Goal: Task Accomplishment & Management: Complete application form

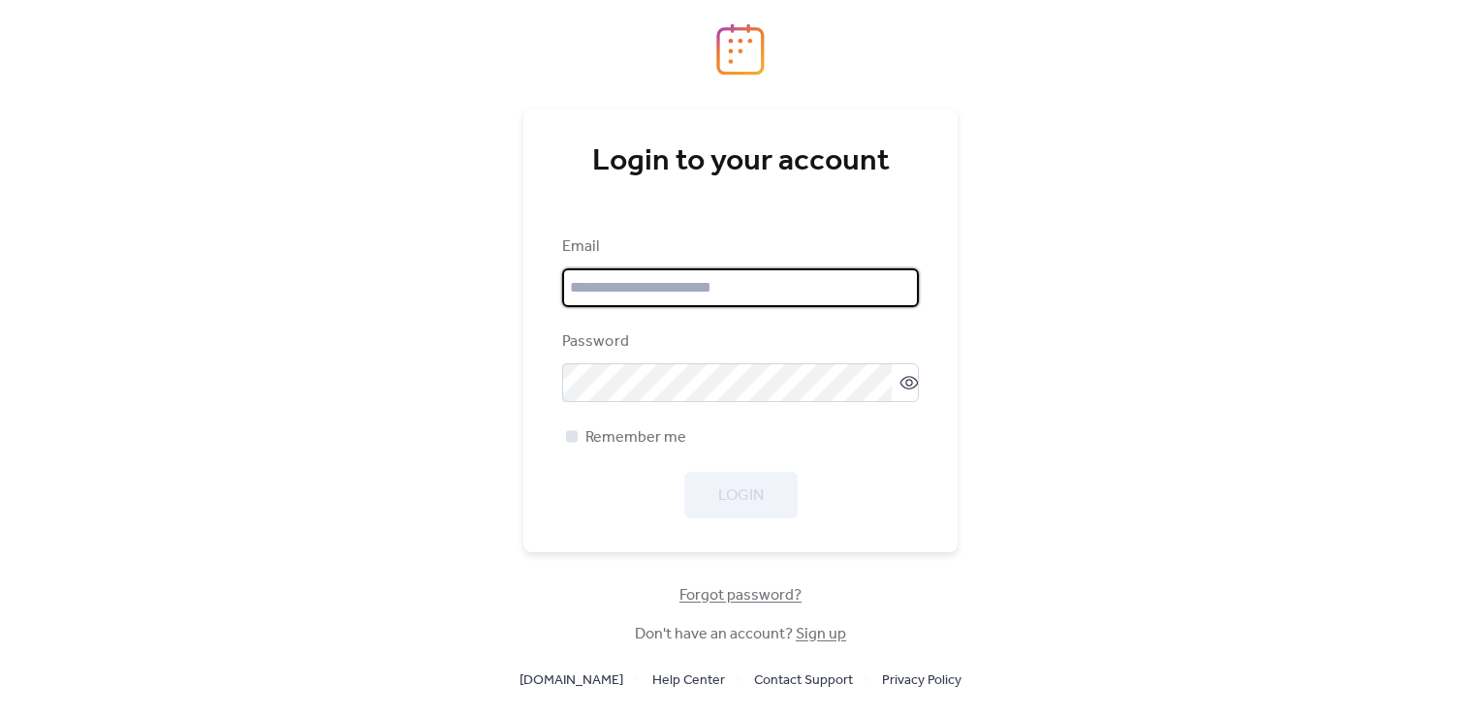
type input "**********"
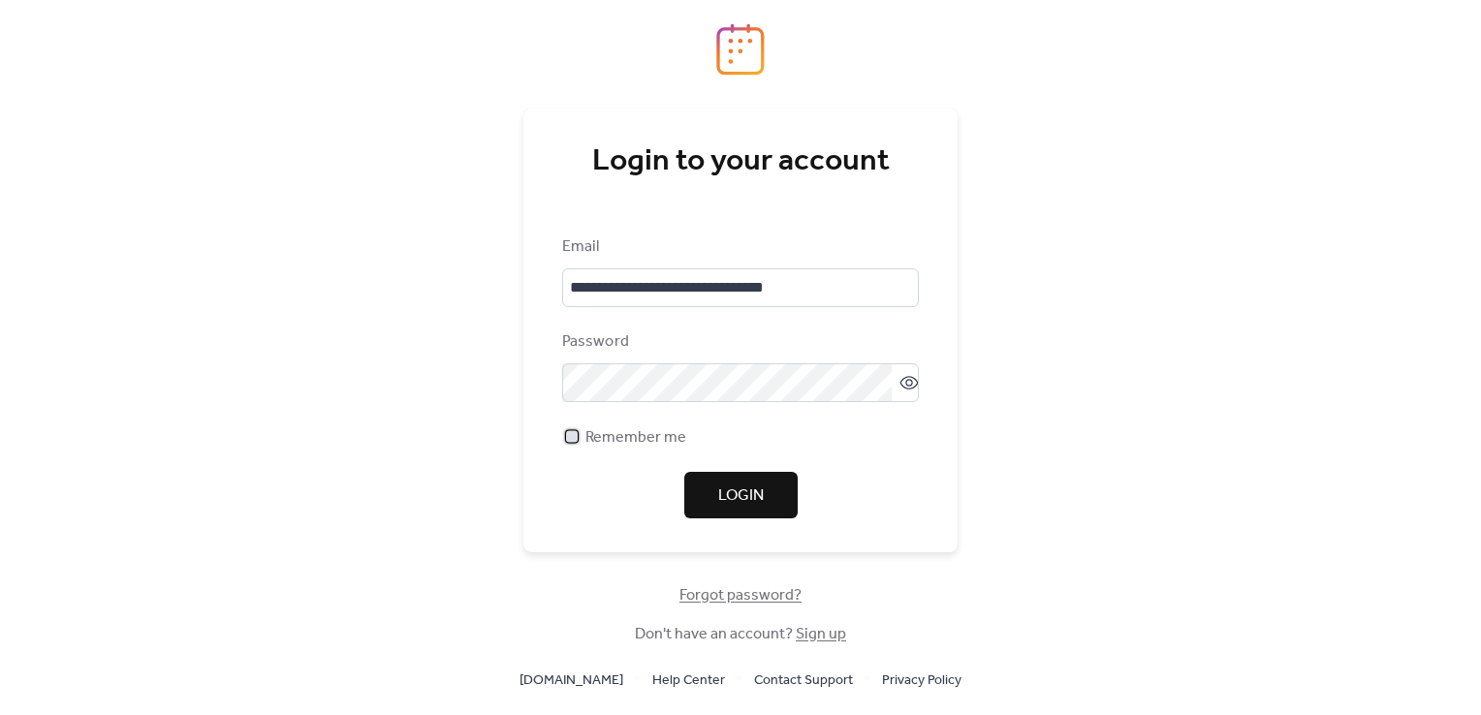
click at [564, 432] on div at bounding box center [571, 435] width 19 height 19
click at [735, 494] on span "Login" at bounding box center [741, 496] width 46 height 23
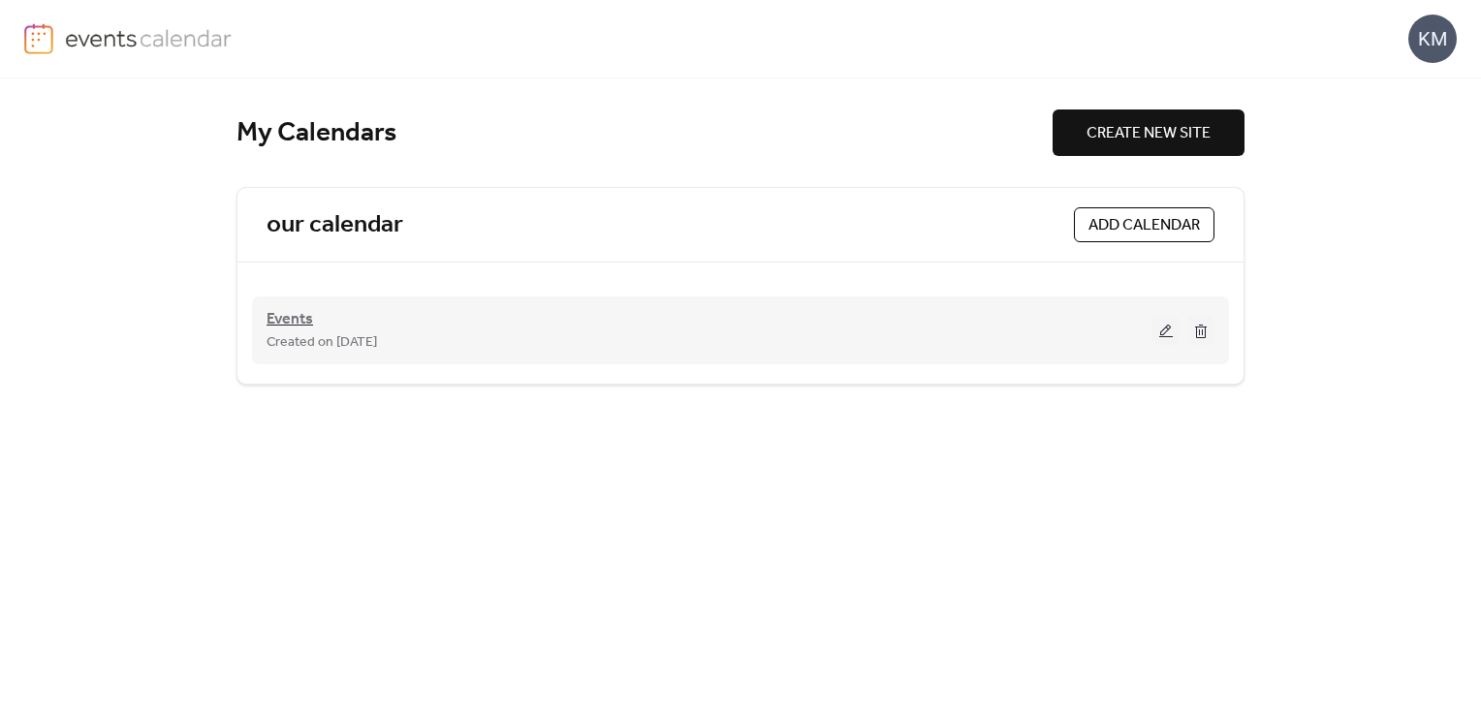
click at [292, 317] on span "Events" at bounding box center [290, 319] width 47 height 23
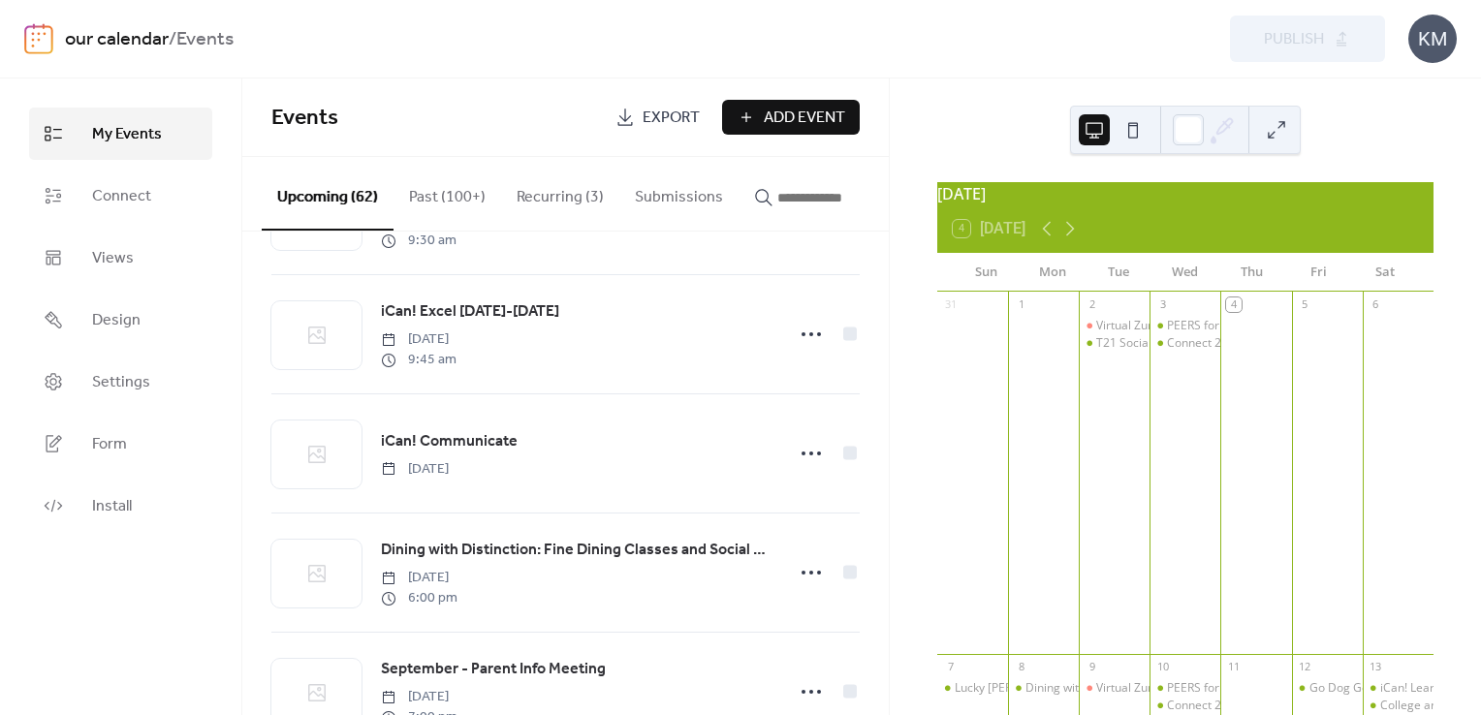
scroll to position [678, 0]
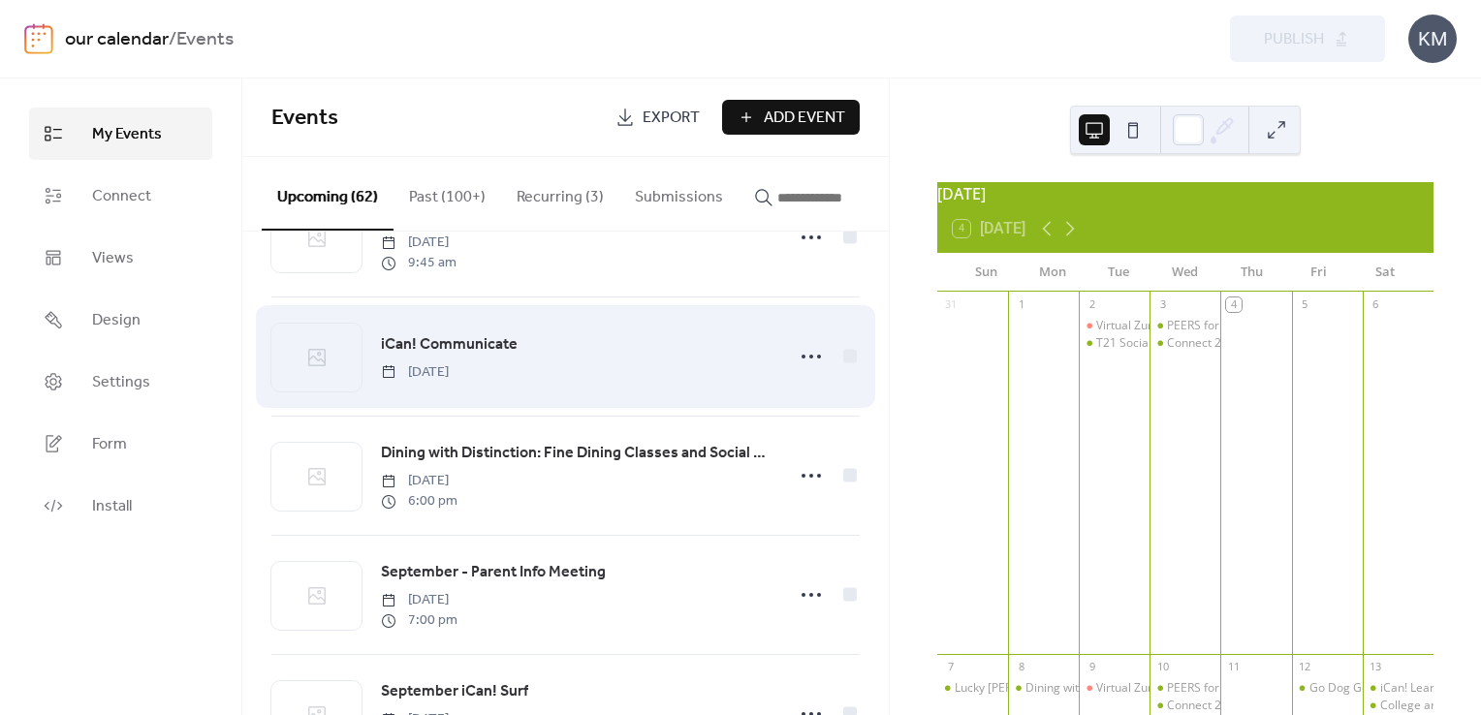
click at [450, 340] on span "iCan! Communicate" at bounding box center [449, 344] width 137 height 23
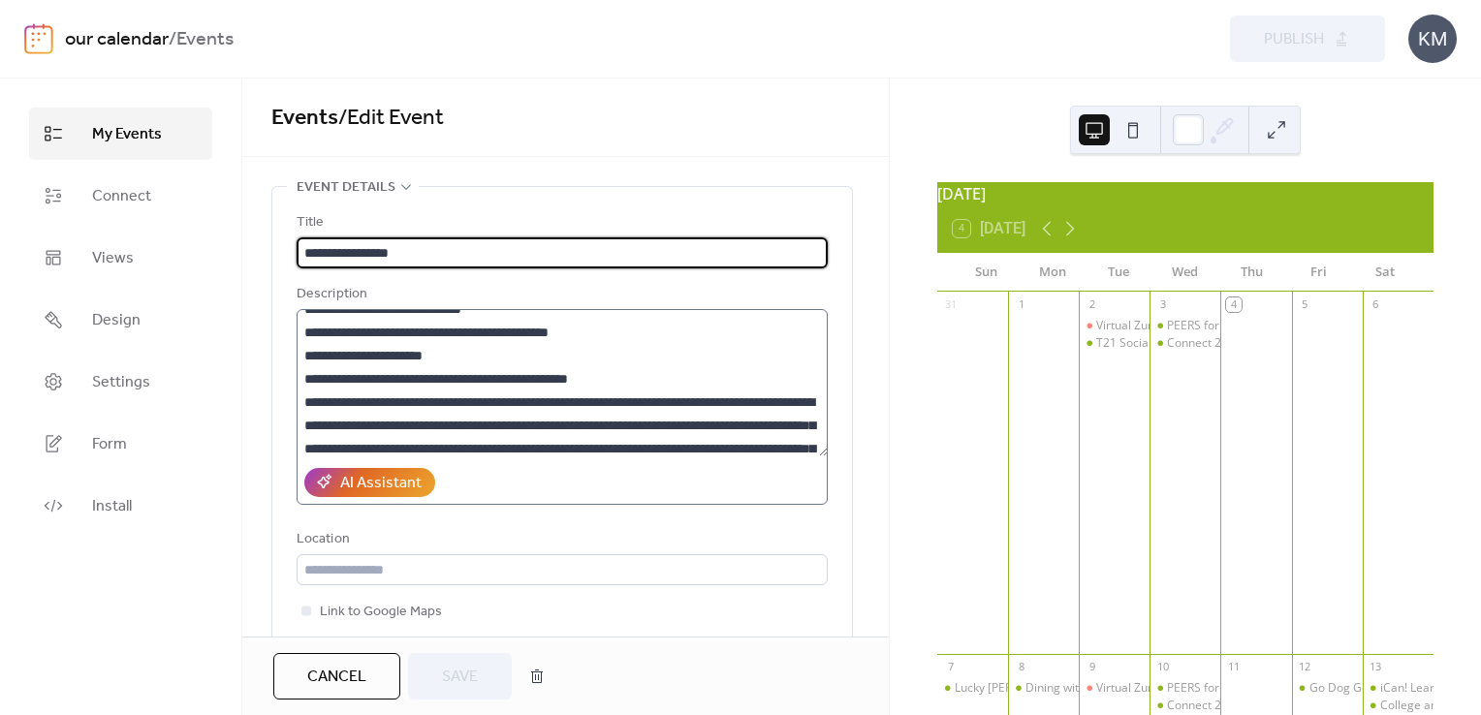
scroll to position [582, 0]
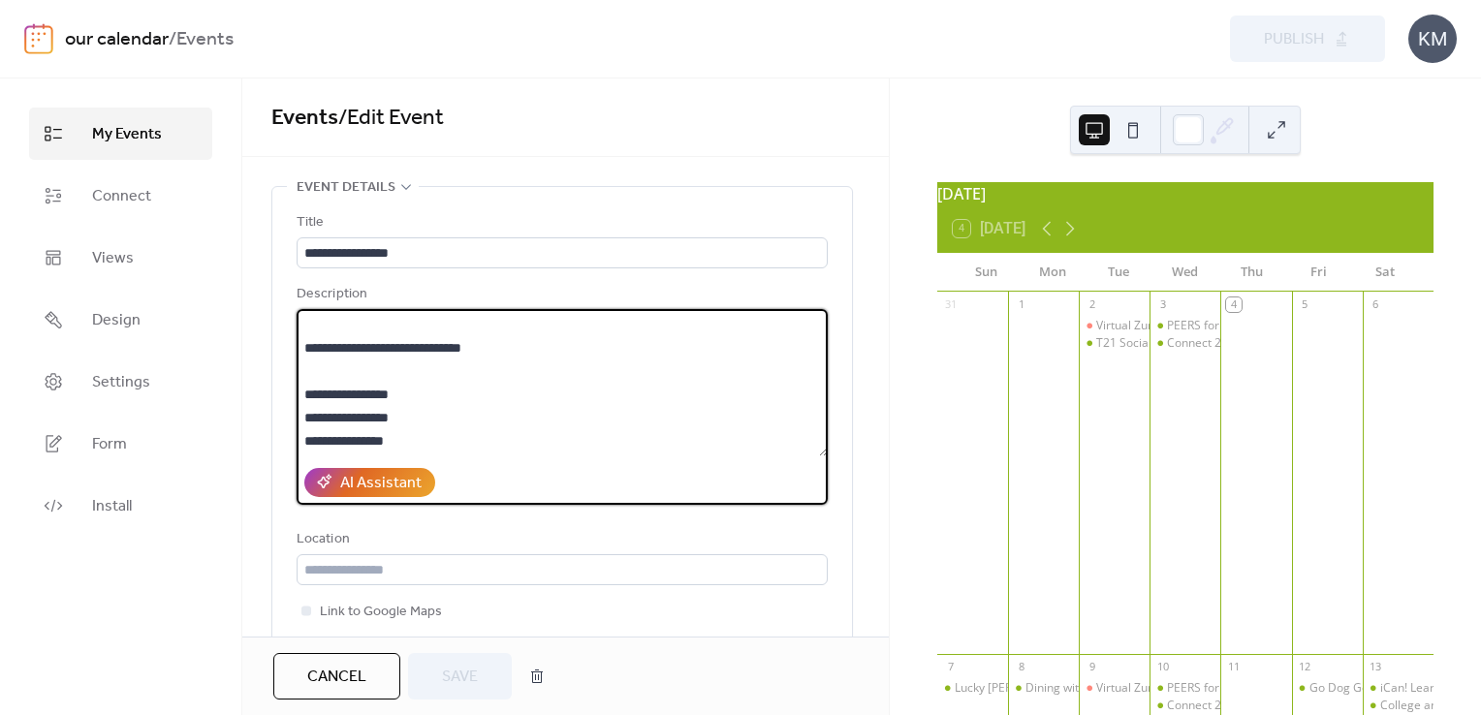
click at [645, 385] on textarea at bounding box center [562, 382] width 531 height 147
click at [645, 408] on textarea at bounding box center [562, 382] width 531 height 147
click at [703, 368] on textarea at bounding box center [562, 382] width 531 height 147
click at [645, 376] on textarea at bounding box center [562, 382] width 531 height 147
type textarea "**********"
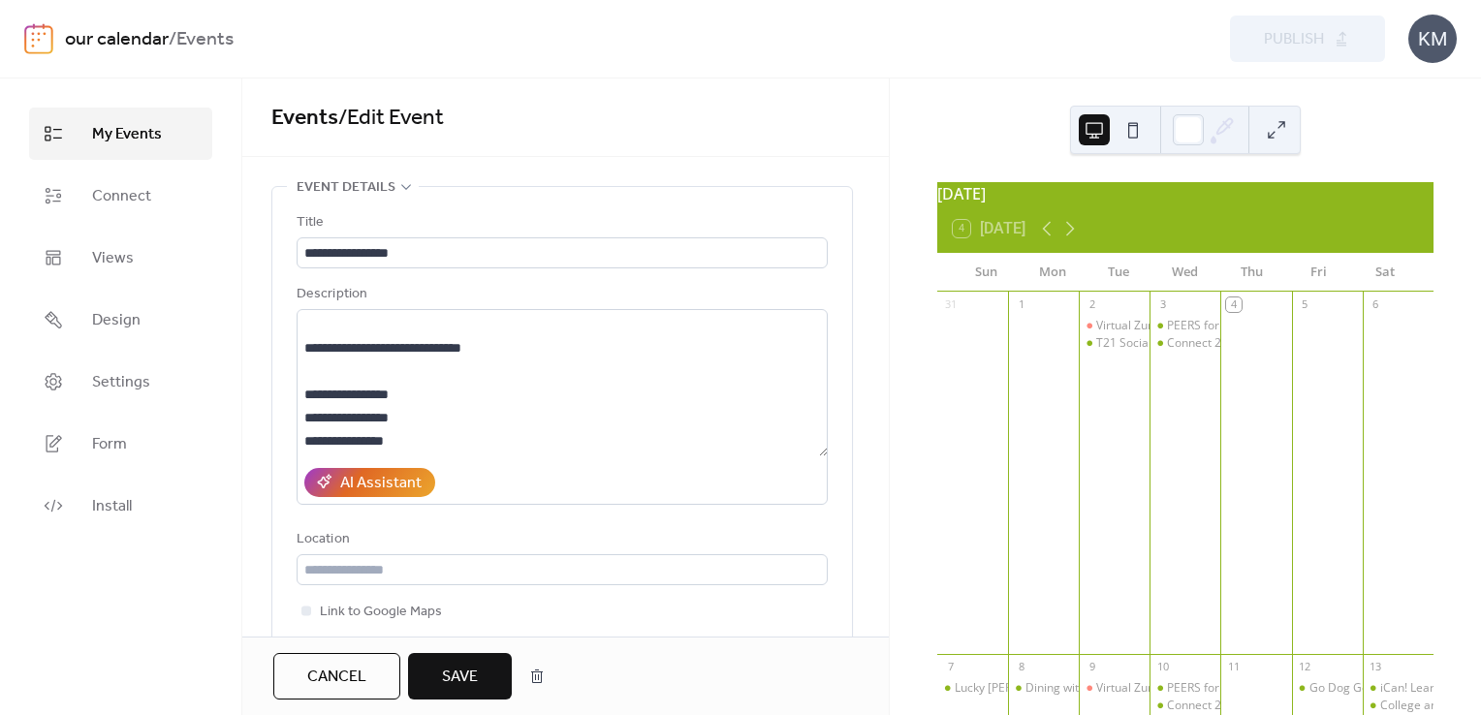
click at [461, 673] on span "Save" at bounding box center [460, 677] width 36 height 23
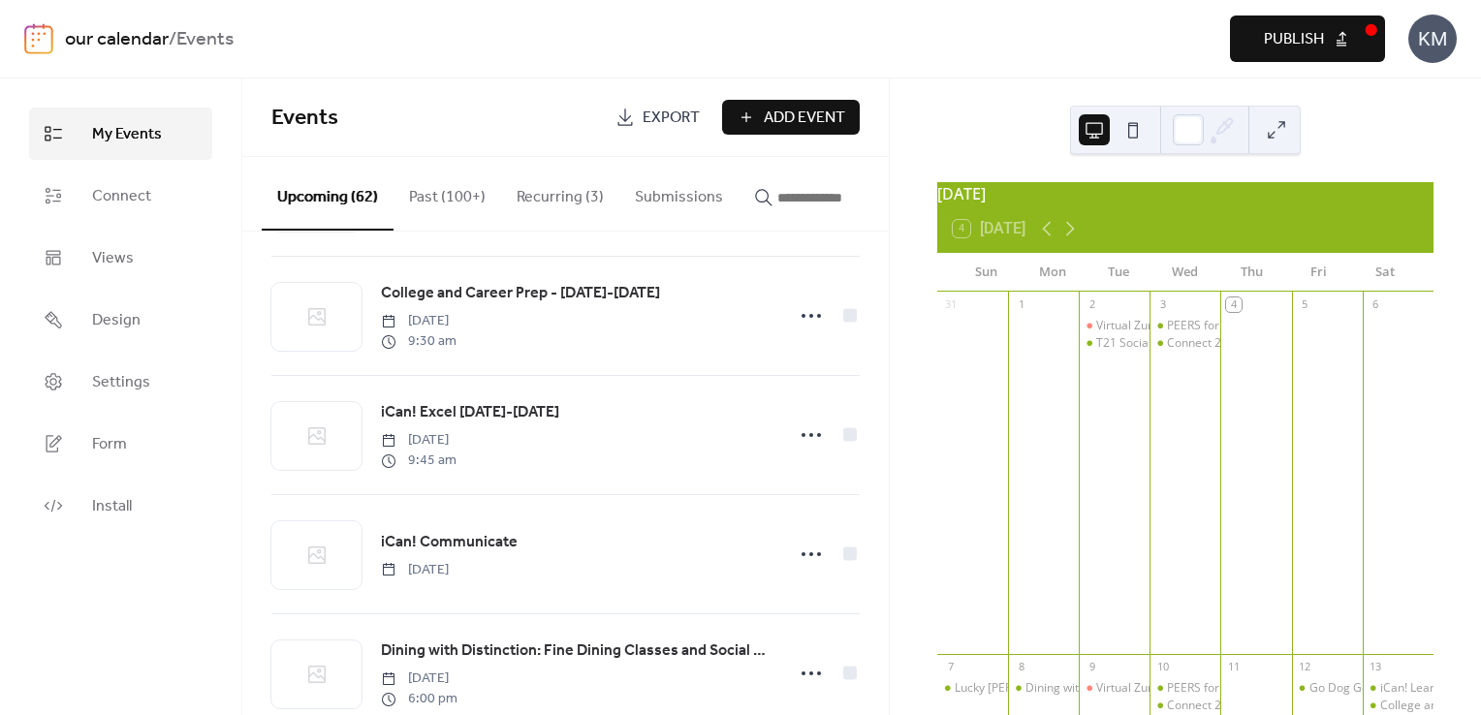
scroll to position [485, 0]
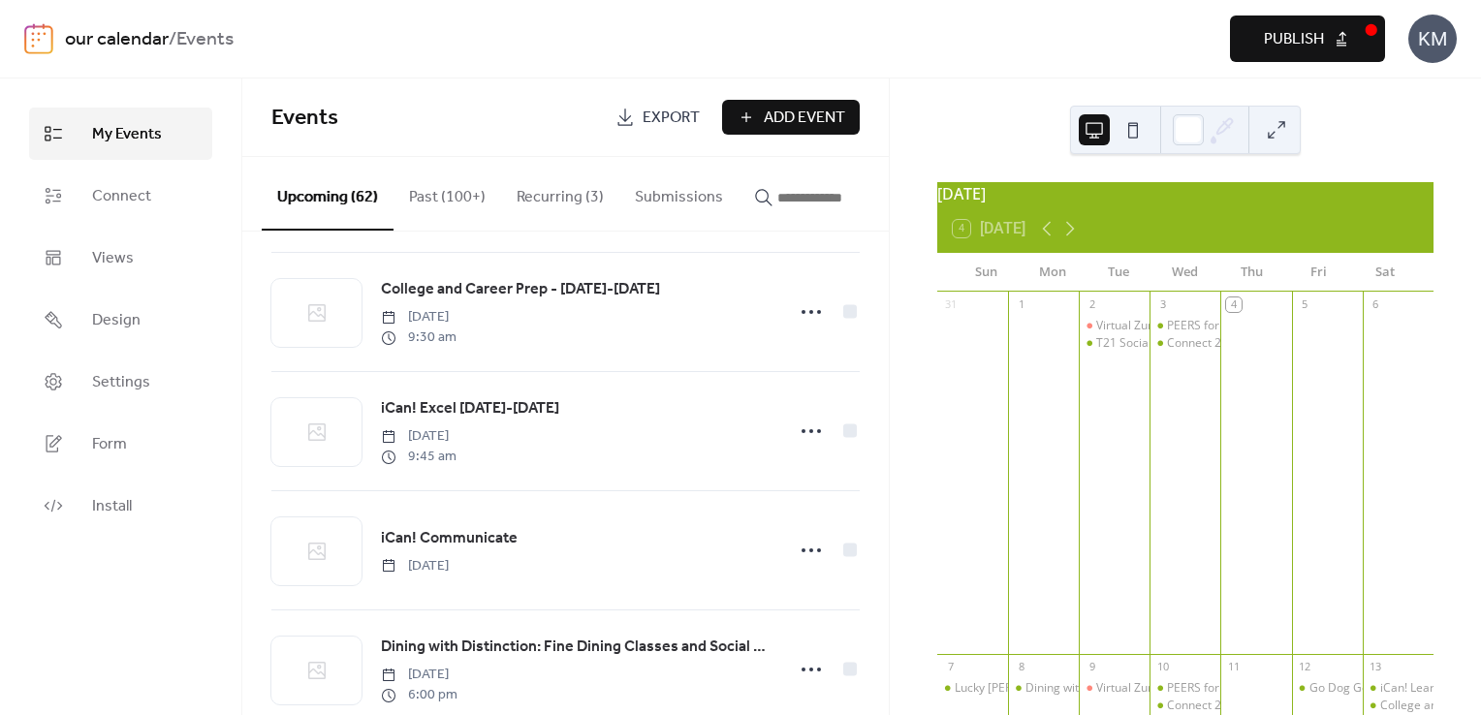
drag, startPoint x: 1312, startPoint y: 45, endPoint x: 1295, endPoint y: 50, distance: 18.4
click at [1312, 45] on span "Publish" at bounding box center [1294, 39] width 60 height 23
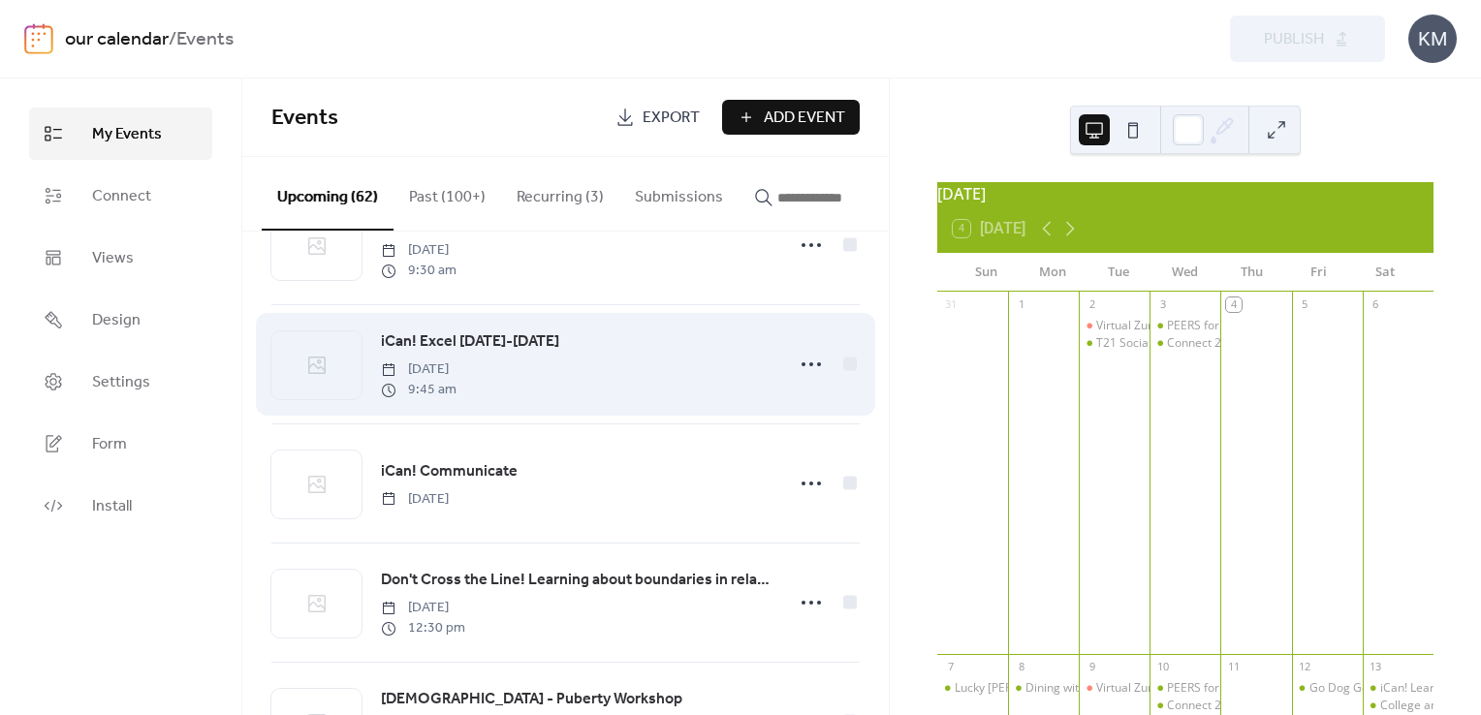
scroll to position [1745, 0]
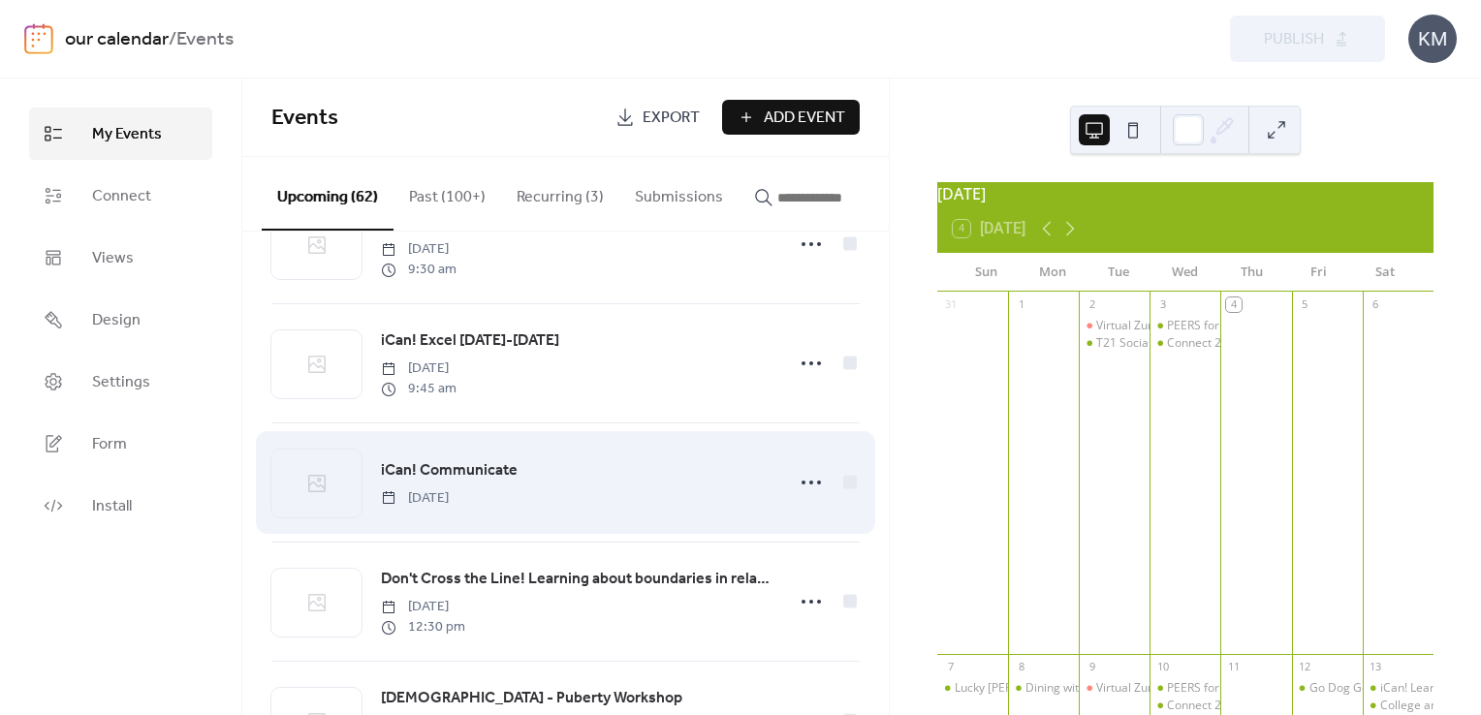
click at [465, 479] on span "iCan! Communicate" at bounding box center [449, 470] width 137 height 23
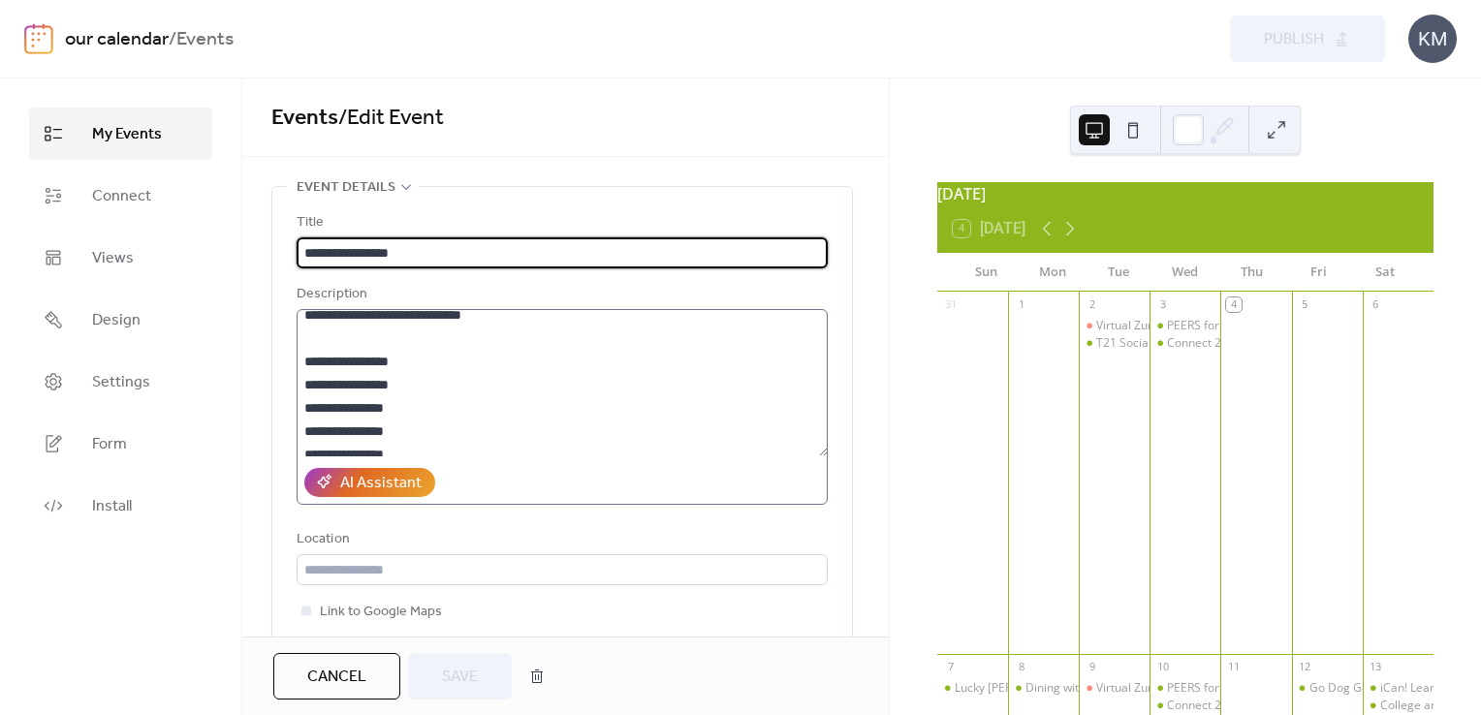
scroll to position [582, 0]
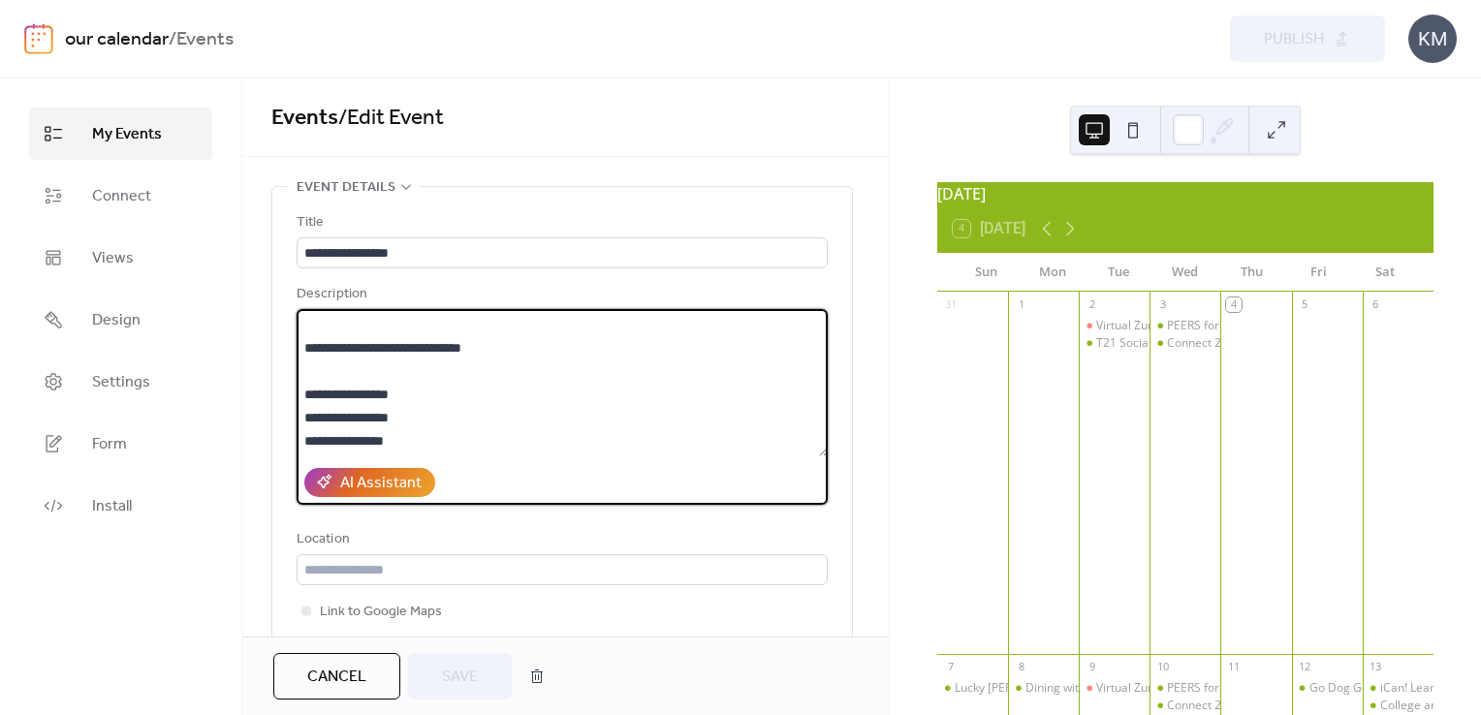
click at [678, 336] on textarea at bounding box center [562, 382] width 531 height 147
click at [694, 396] on textarea at bounding box center [562, 382] width 531 height 147
click at [717, 401] on textarea at bounding box center [562, 382] width 531 height 147
click at [756, 391] on textarea at bounding box center [562, 382] width 531 height 147
click at [708, 365] on textarea at bounding box center [562, 382] width 531 height 147
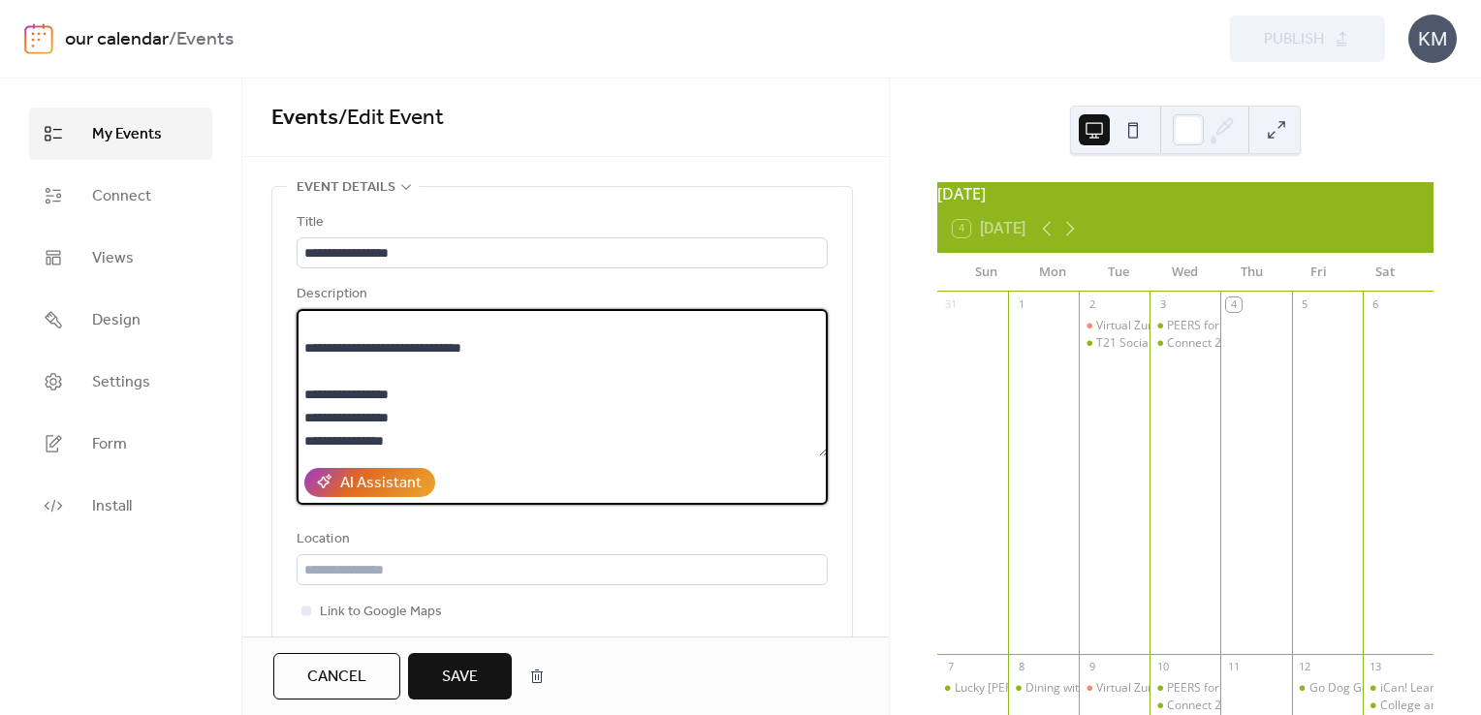
type textarea "**********"
click at [464, 673] on span "Save" at bounding box center [460, 677] width 36 height 23
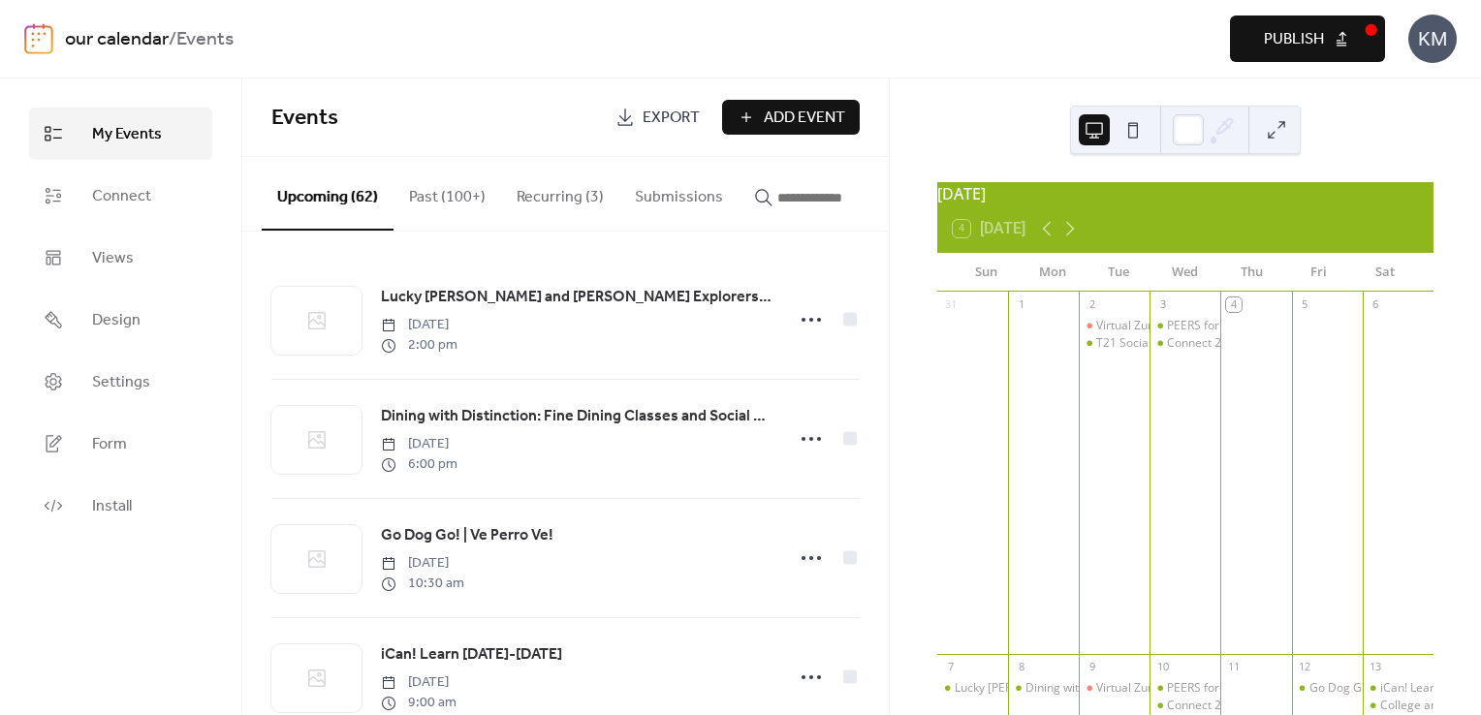
click at [1257, 37] on button "Publish" at bounding box center [1307, 39] width 155 height 47
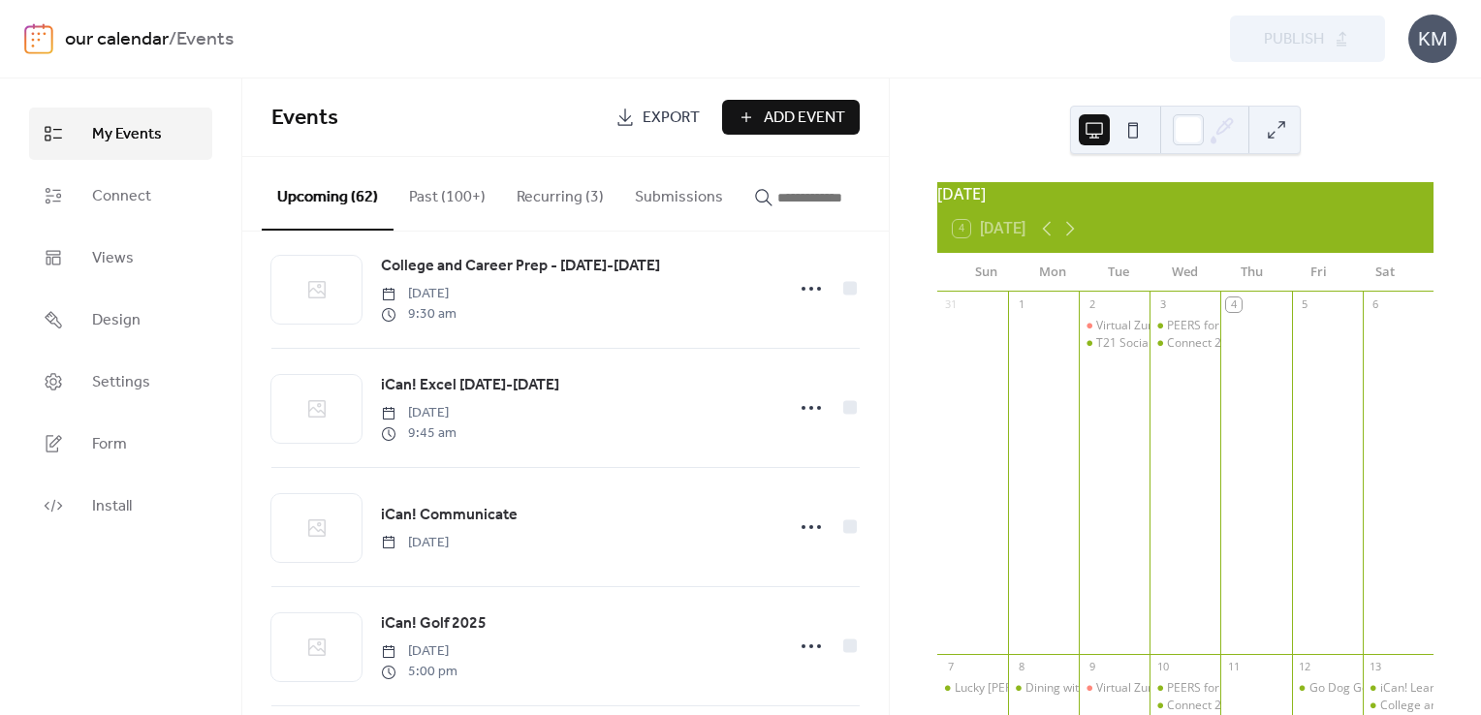
scroll to position [3740, 0]
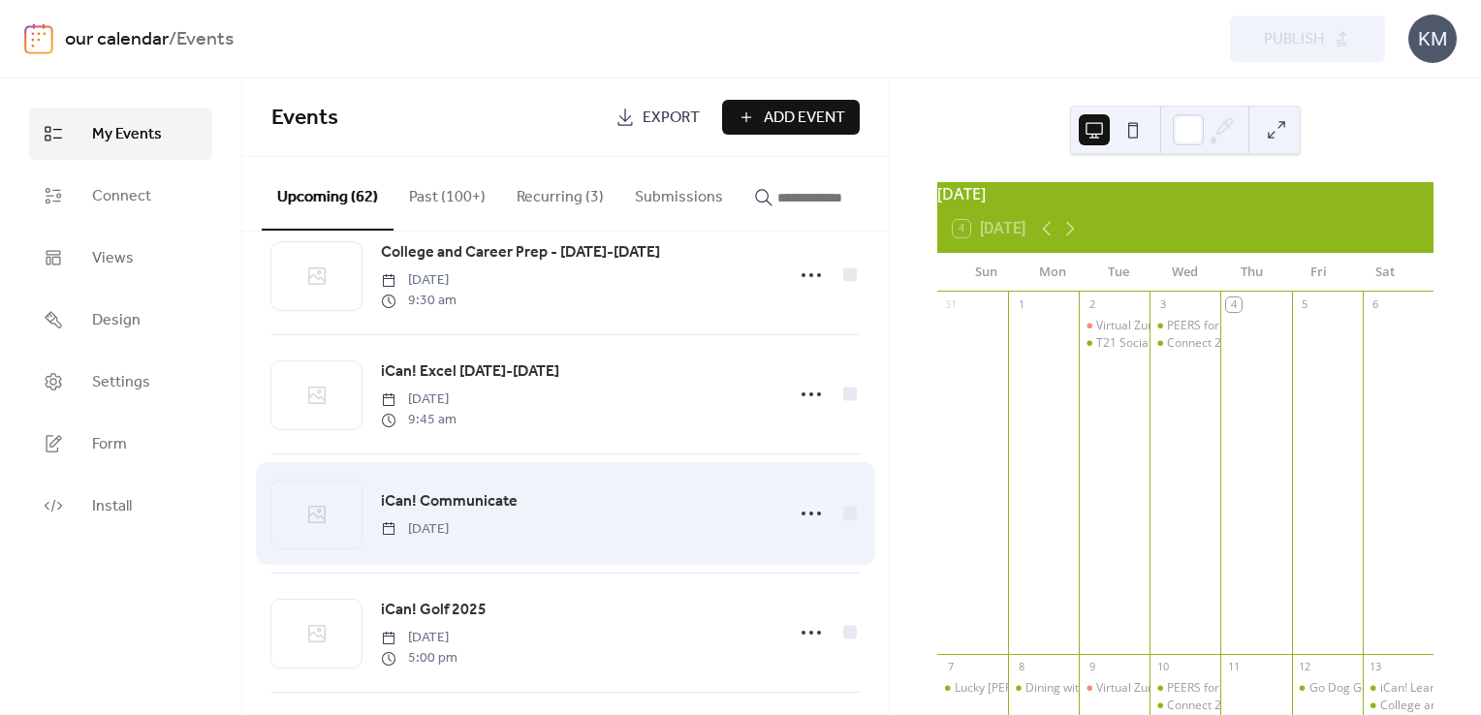
click at [427, 508] on span "iCan! Communicate" at bounding box center [449, 501] width 137 height 23
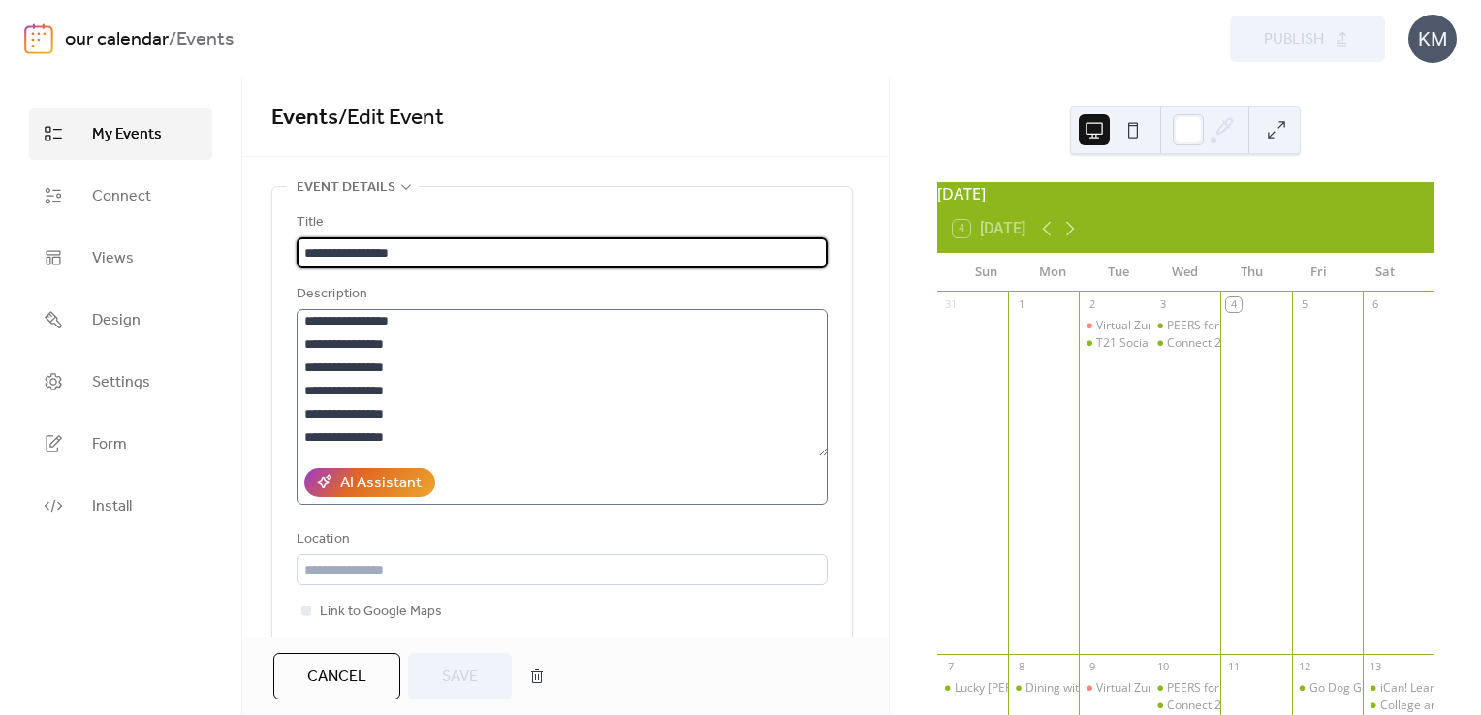
scroll to position [582, 0]
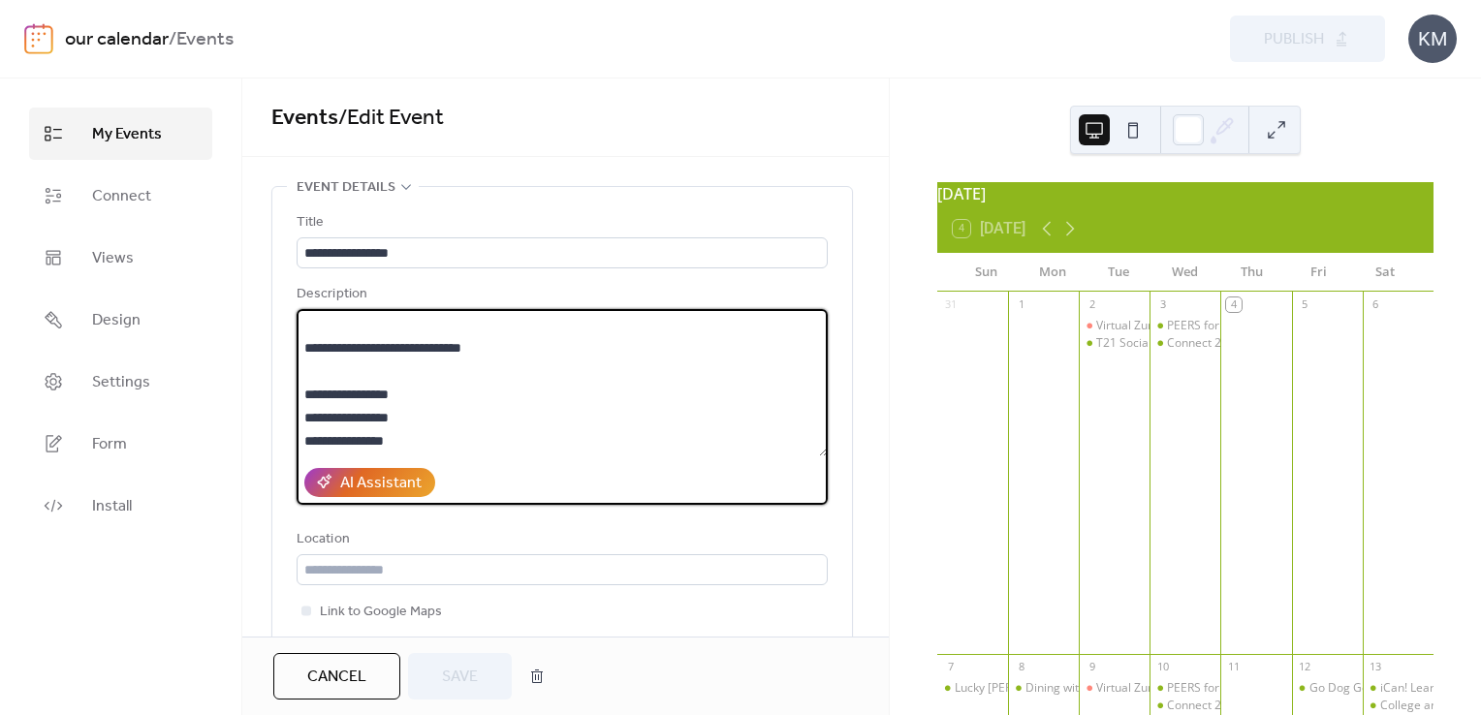
click at [673, 396] on textarea at bounding box center [562, 382] width 531 height 147
click at [748, 391] on textarea at bounding box center [562, 382] width 531 height 147
click at [649, 375] on textarea at bounding box center [562, 382] width 531 height 147
click at [701, 369] on textarea at bounding box center [562, 382] width 531 height 147
type textarea "**********"
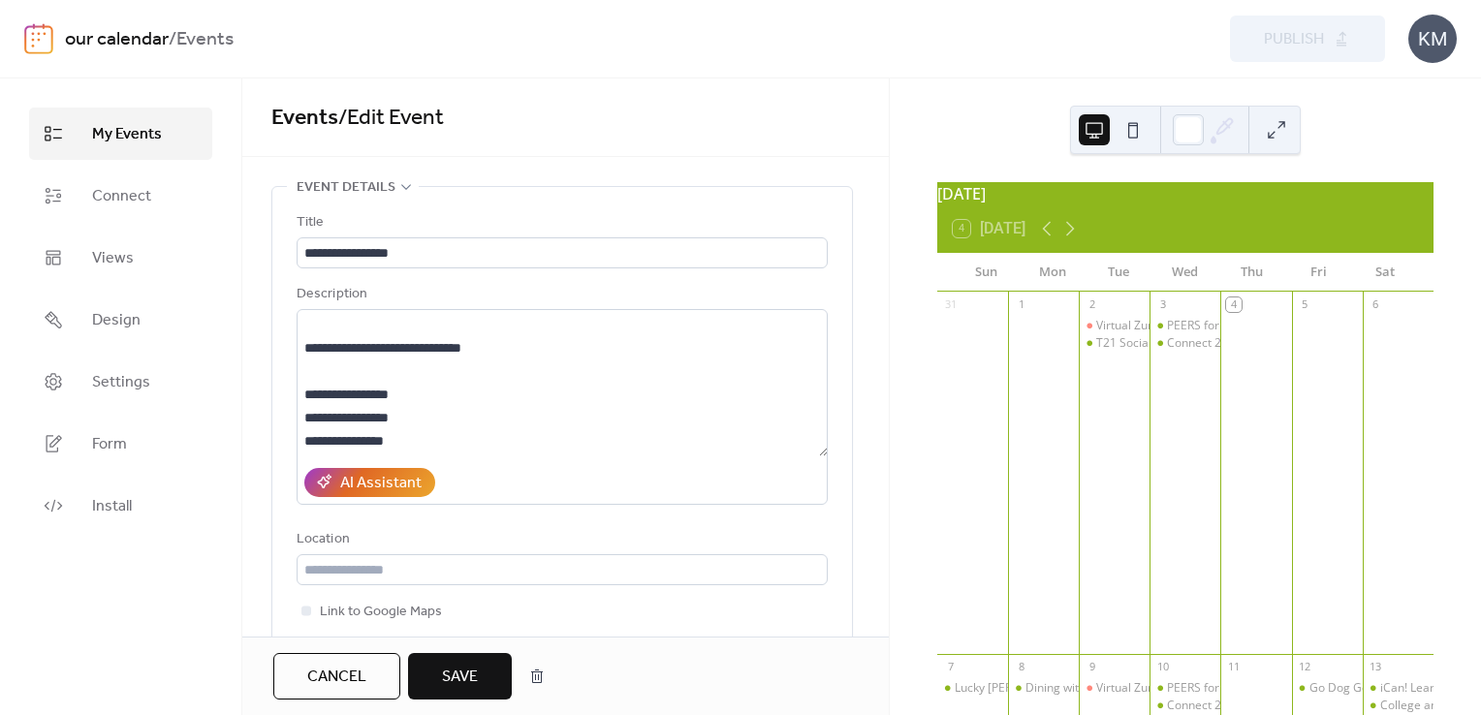
click at [425, 695] on button "Save" at bounding box center [460, 676] width 104 height 47
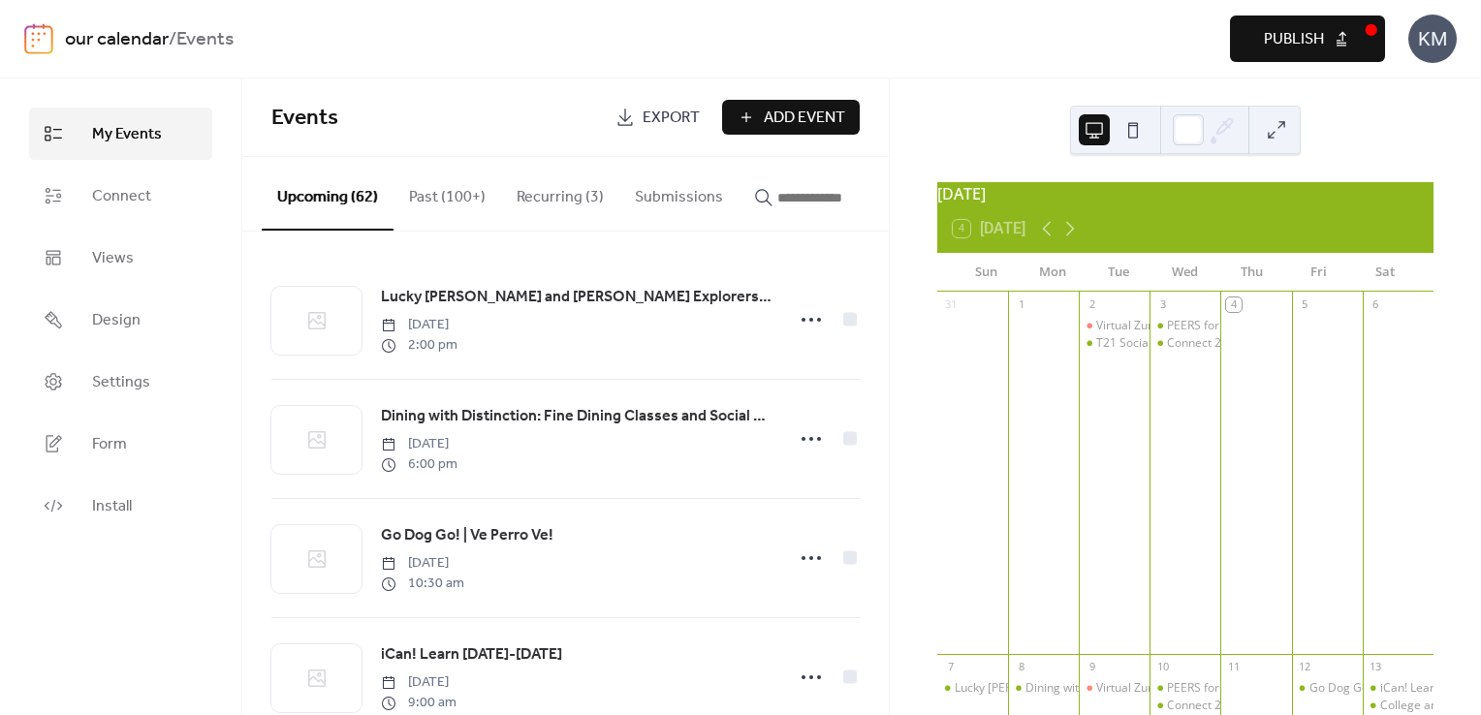
click at [1275, 46] on span "Publish" at bounding box center [1294, 39] width 60 height 23
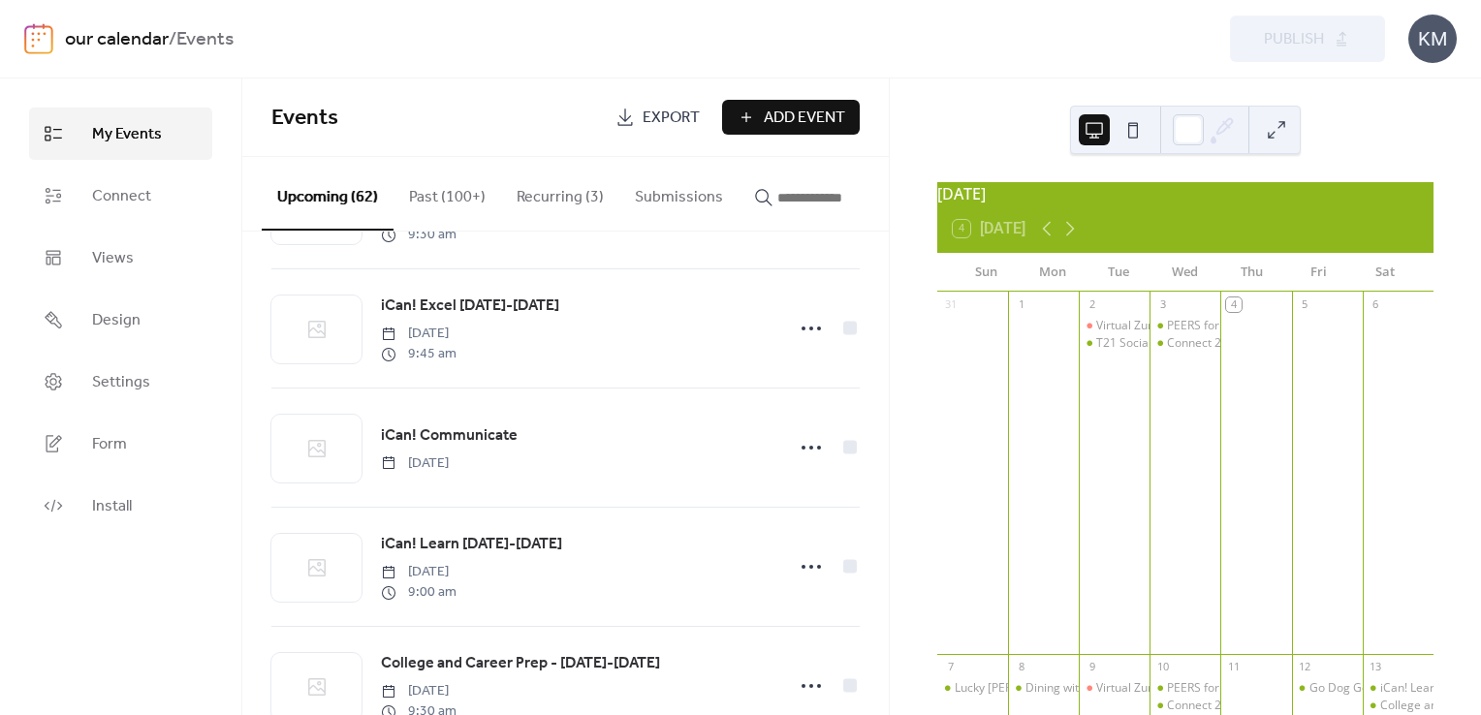
scroll to position [5127, 0]
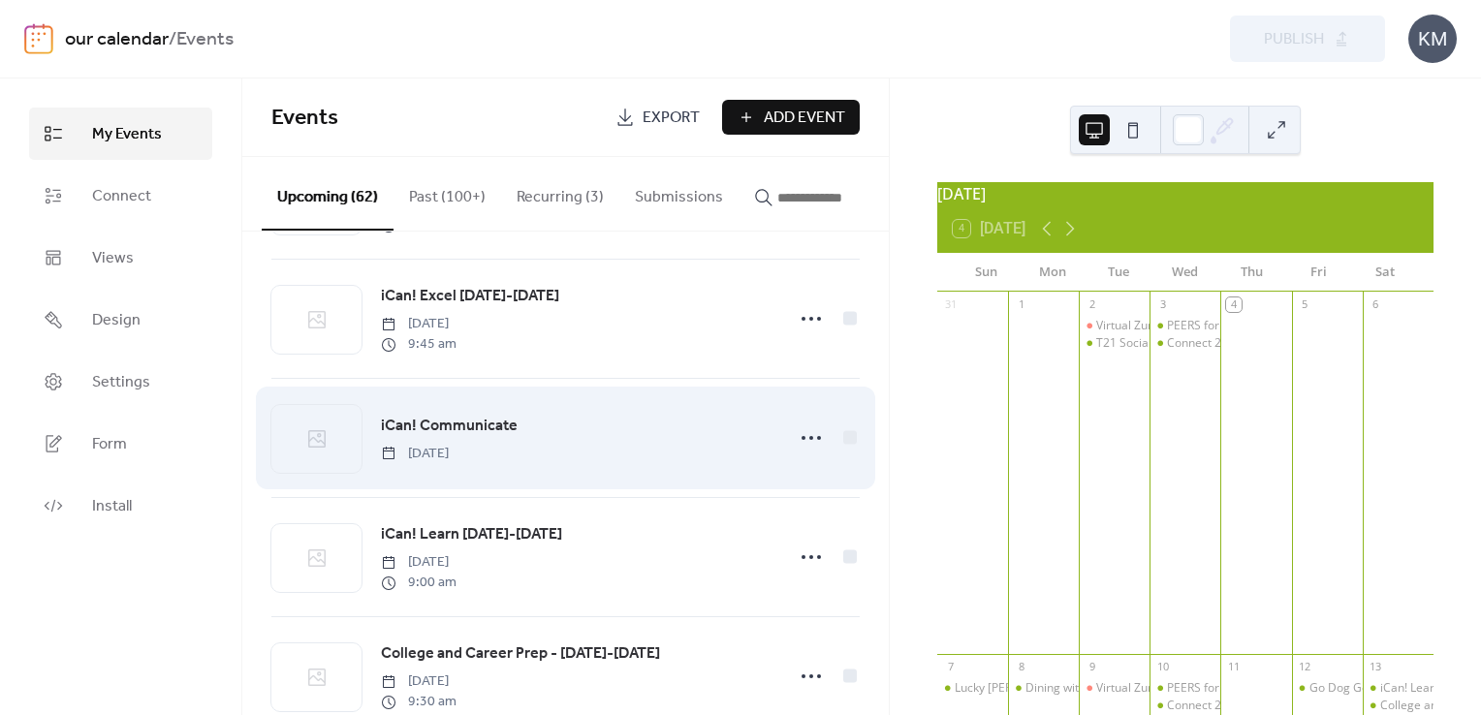
click at [474, 431] on span "iCan! Communicate" at bounding box center [449, 426] width 137 height 23
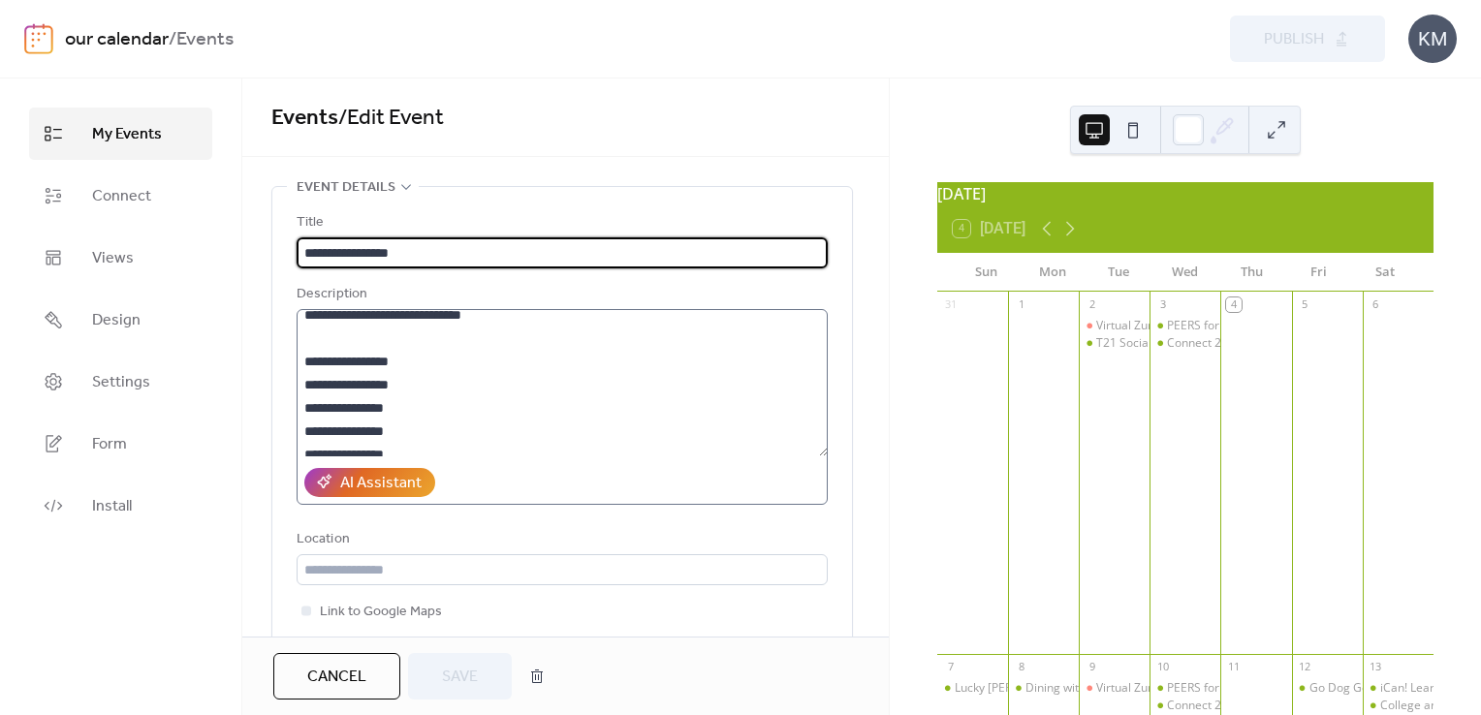
scroll to position [582, 0]
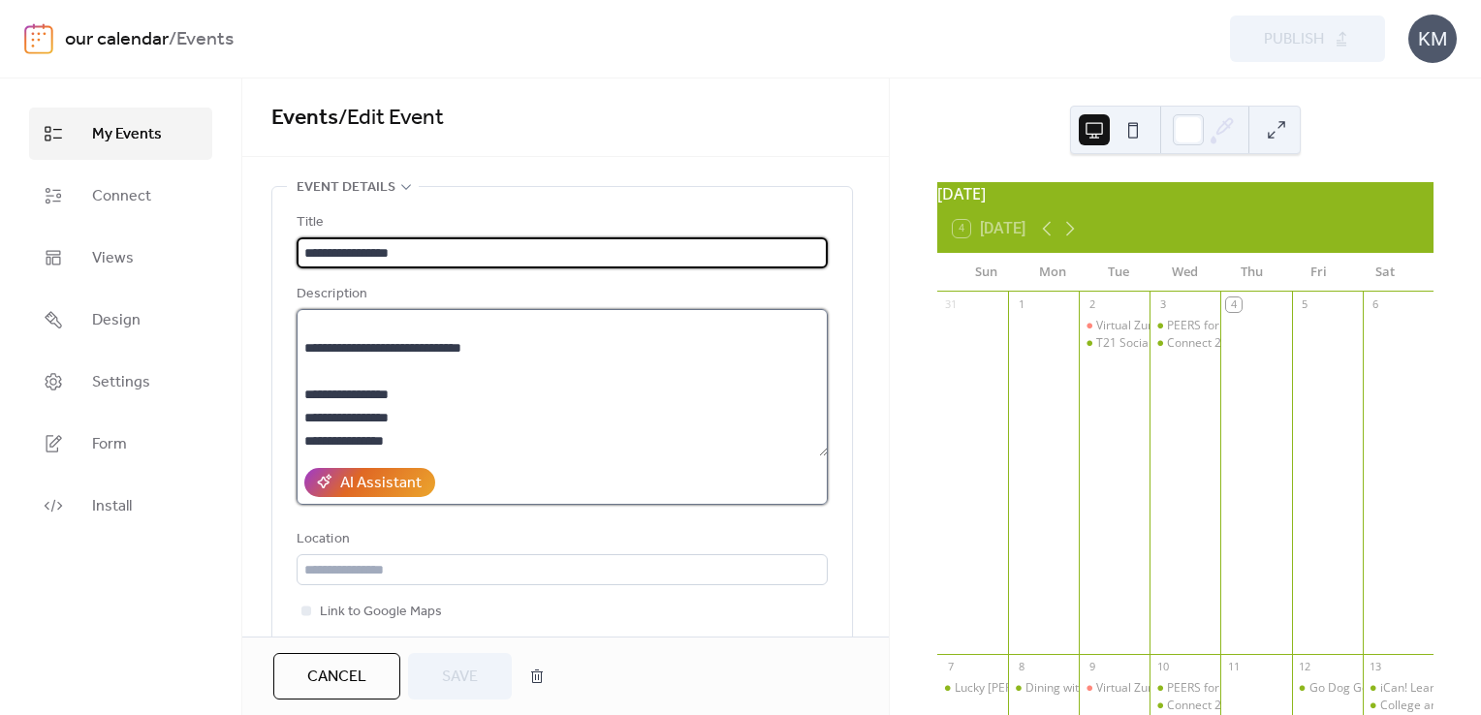
click at [713, 358] on textarea at bounding box center [562, 382] width 531 height 147
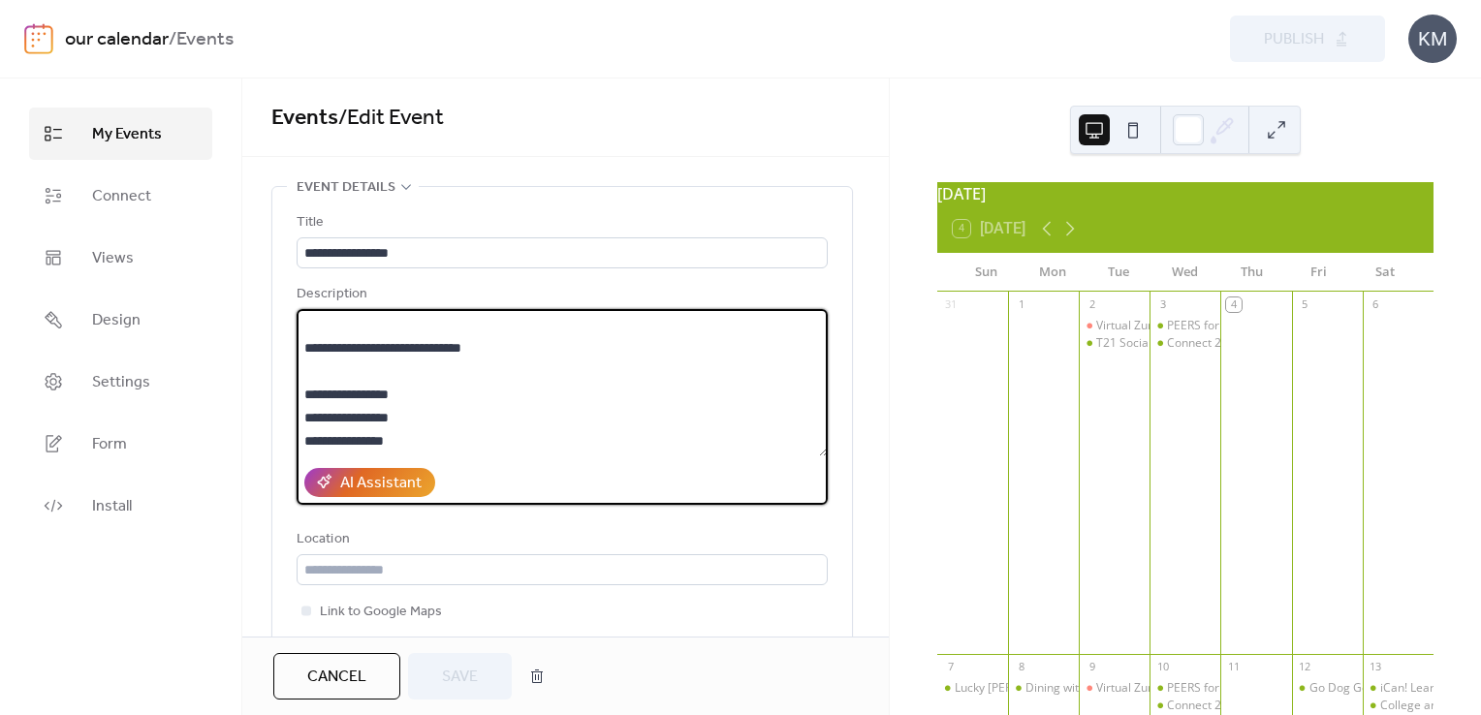
click at [718, 386] on textarea at bounding box center [562, 382] width 531 height 147
click at [693, 370] on textarea at bounding box center [562, 382] width 531 height 147
click at [653, 362] on textarea at bounding box center [562, 382] width 531 height 147
type textarea "**********"
drag, startPoint x: 417, startPoint y: 680, endPoint x: 1141, endPoint y: 142, distance: 902.5
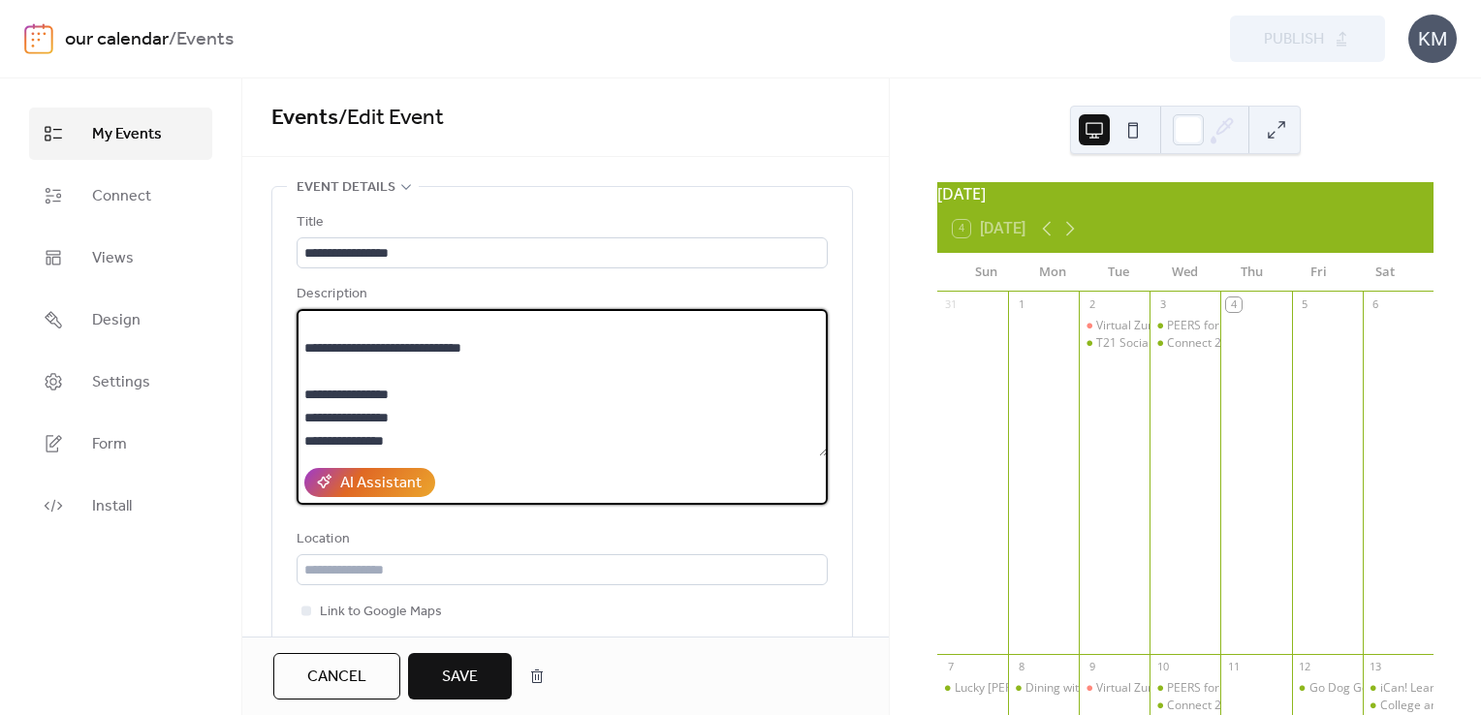
click at [418, 680] on button "Save" at bounding box center [460, 676] width 104 height 47
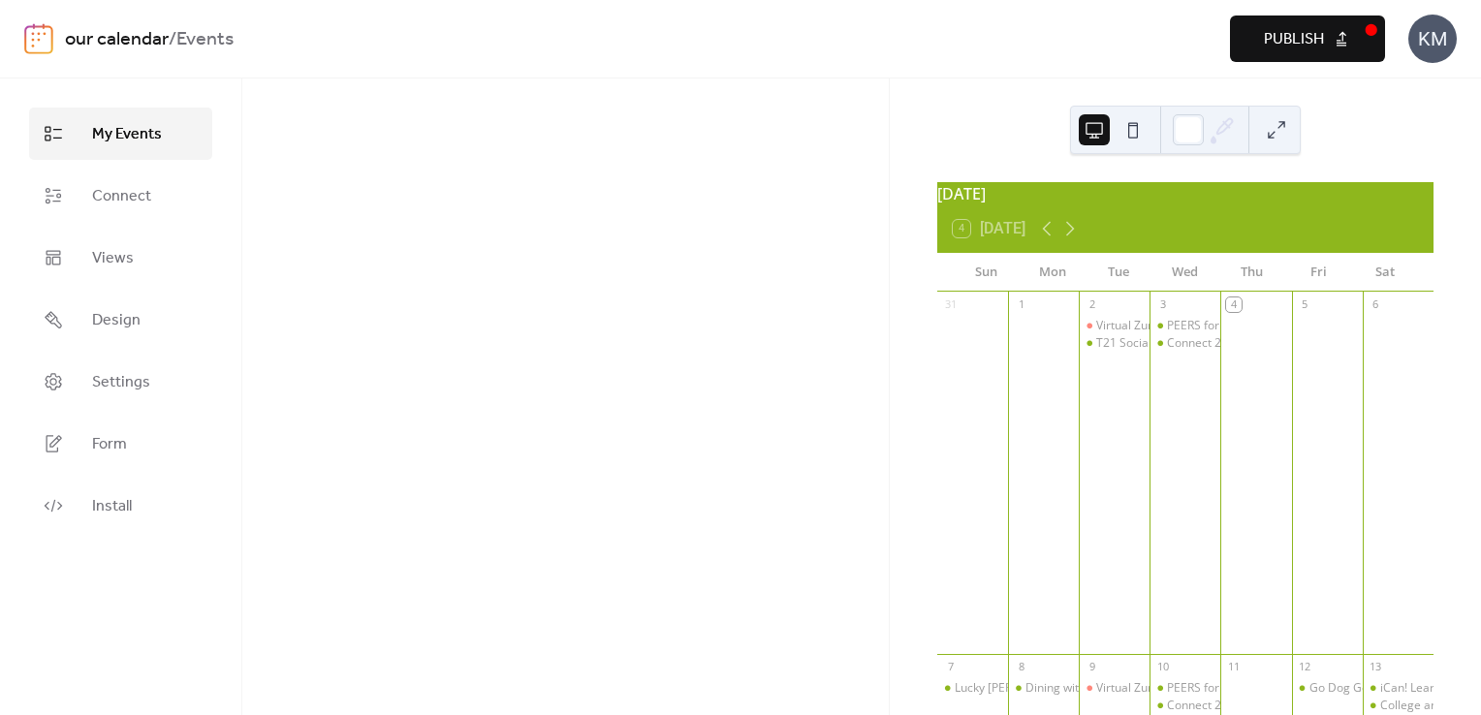
click at [1288, 37] on span "Publish" at bounding box center [1294, 39] width 60 height 23
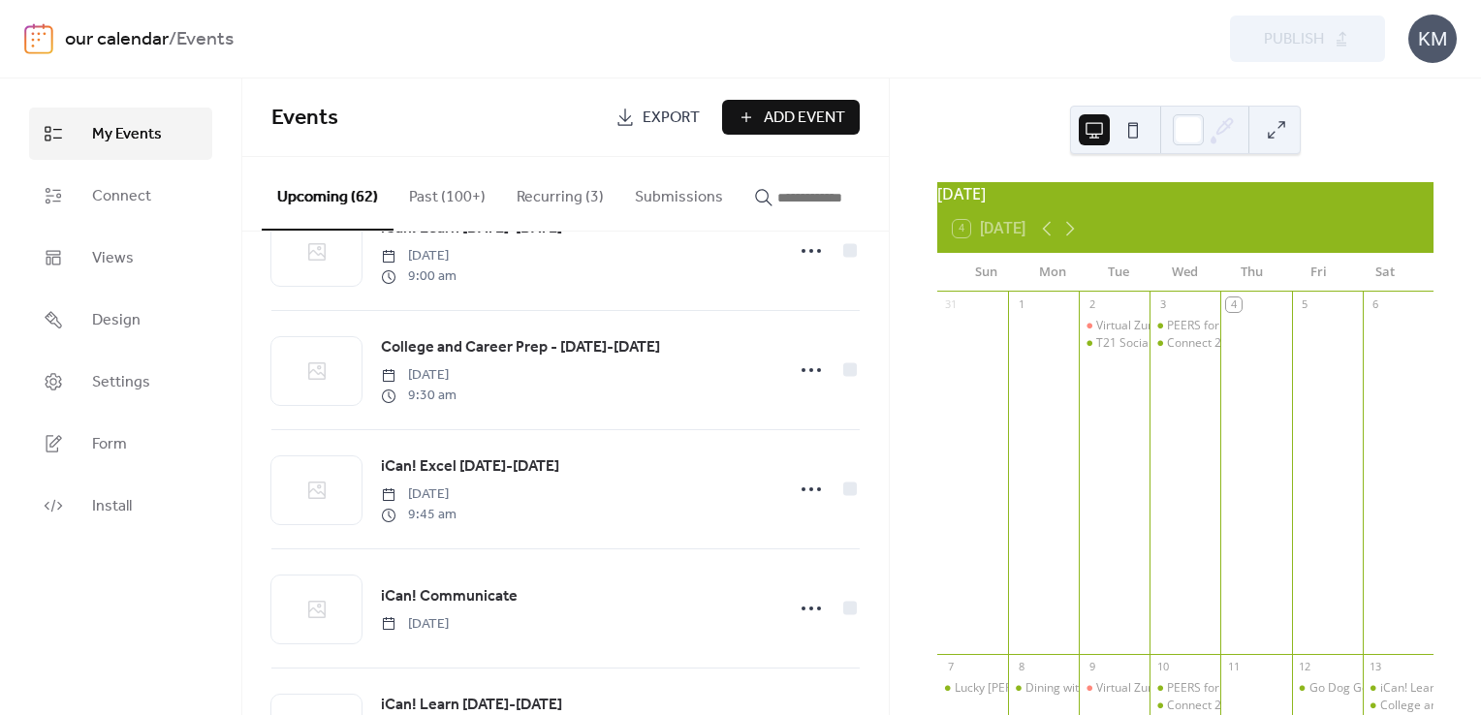
scroll to position [6223, 0]
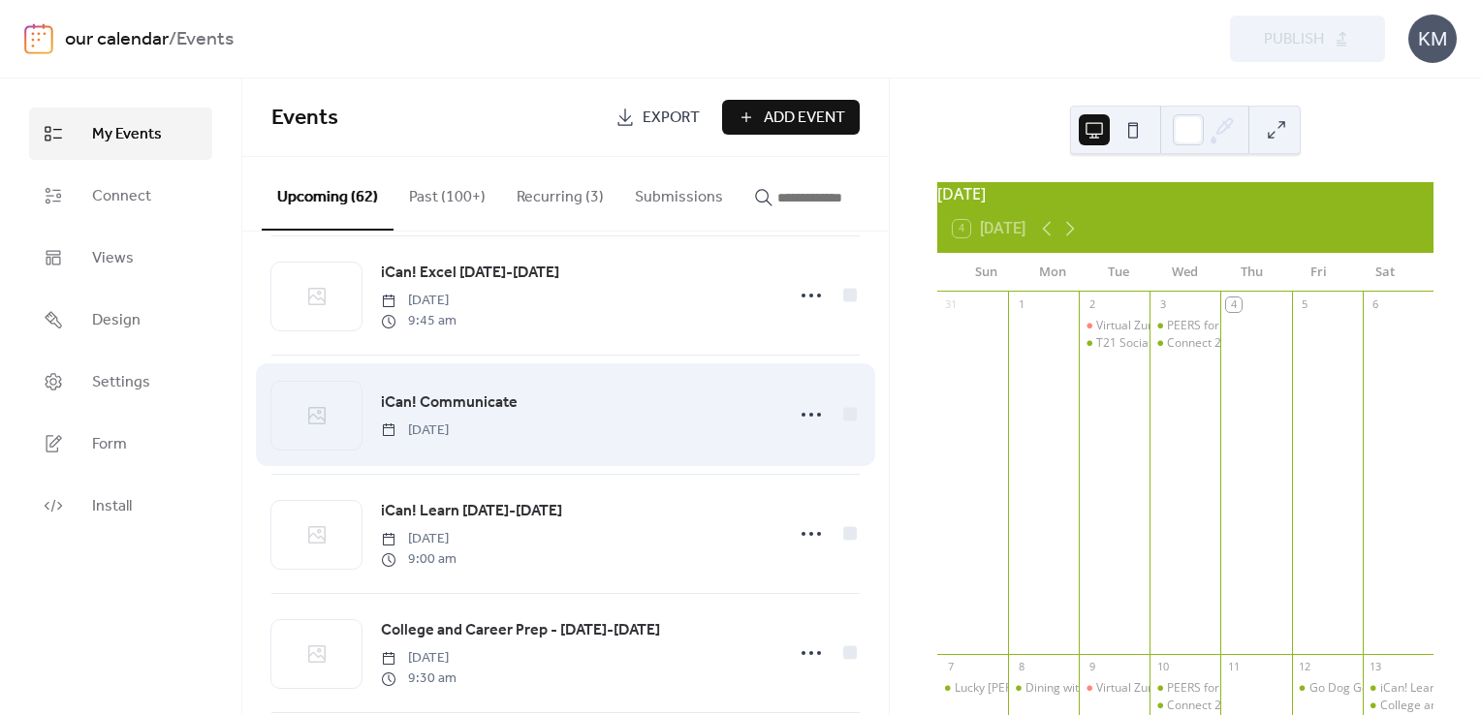
click at [451, 413] on span "iCan! Communicate" at bounding box center [449, 403] width 137 height 23
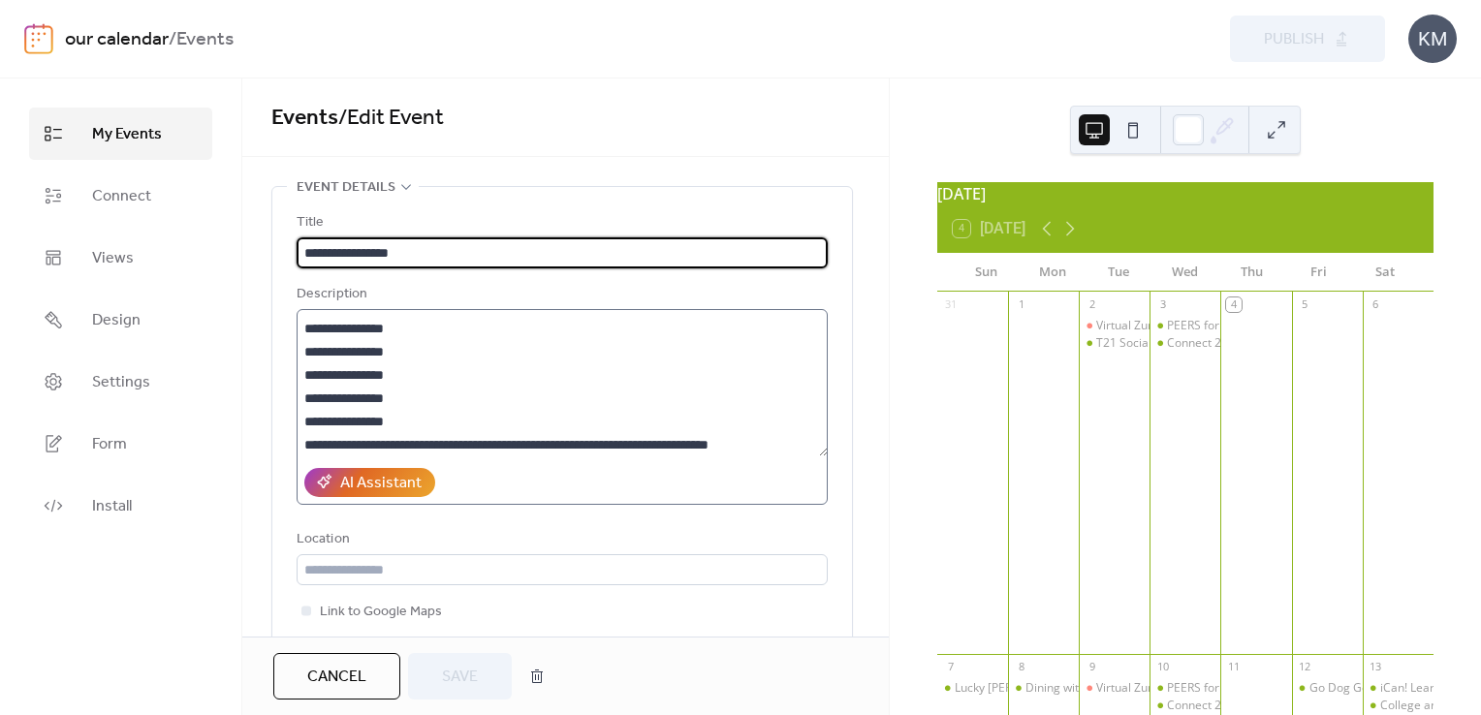
scroll to position [597, 0]
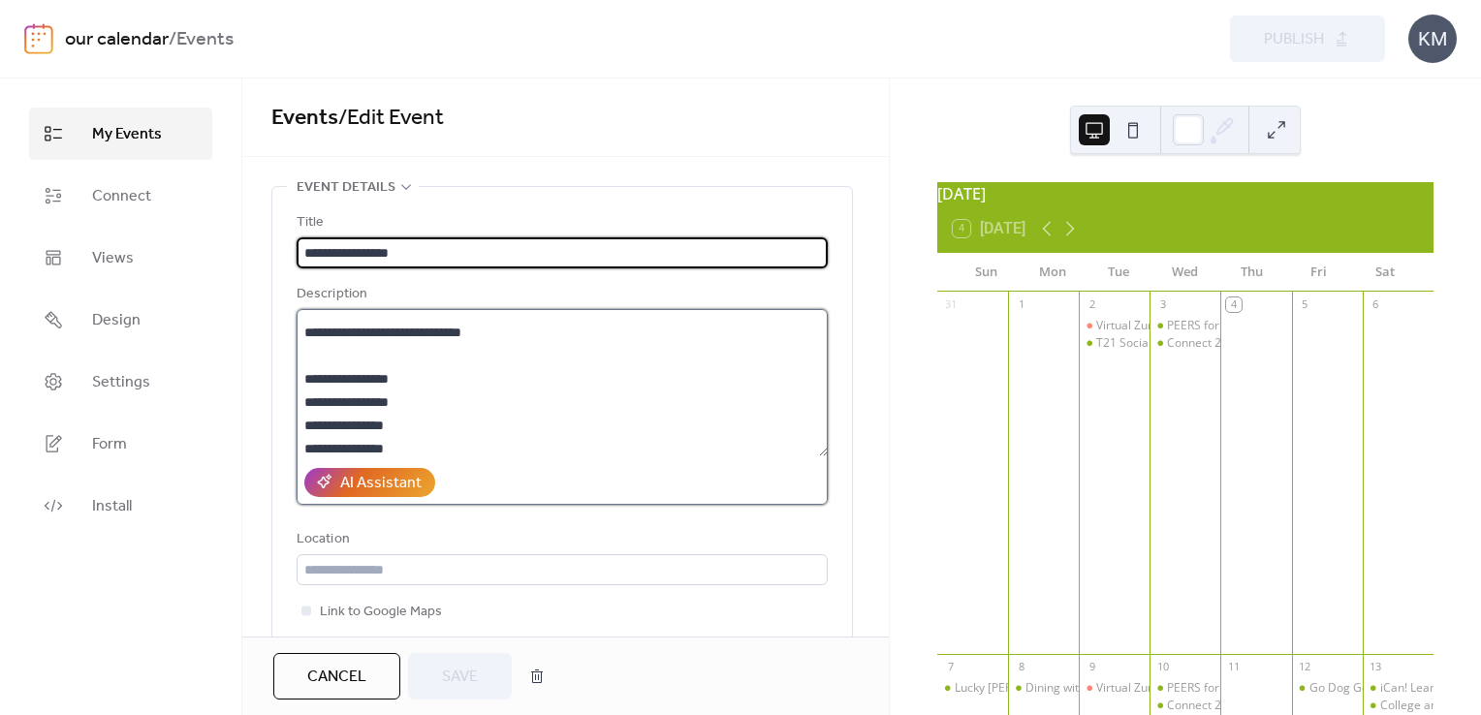
click at [689, 382] on textarea at bounding box center [562, 382] width 531 height 147
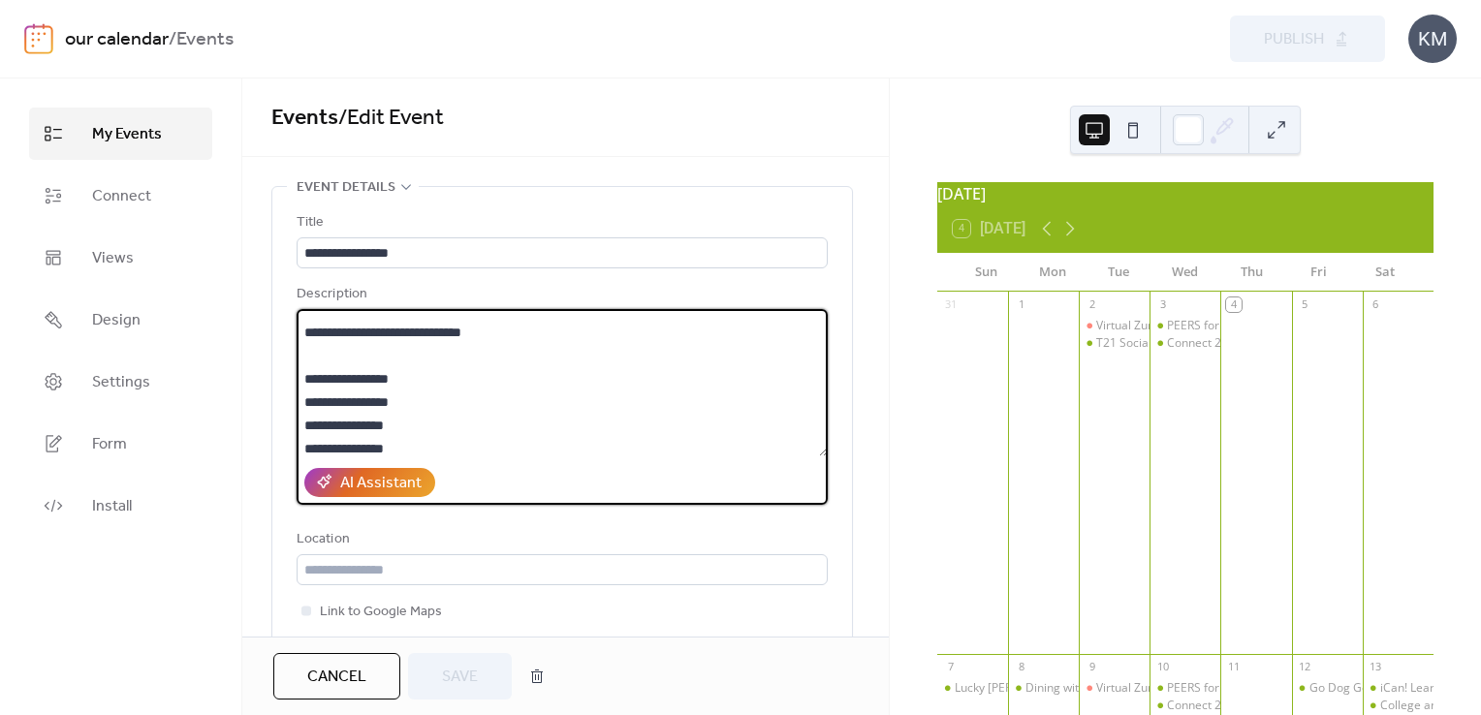
click at [741, 392] on textarea at bounding box center [562, 382] width 531 height 147
click at [713, 350] on textarea at bounding box center [562, 382] width 531 height 147
type textarea "**********"
drag, startPoint x: 443, startPoint y: 676, endPoint x: 1188, endPoint y: 138, distance: 919.7
click at [450, 673] on span "Save" at bounding box center [460, 677] width 36 height 23
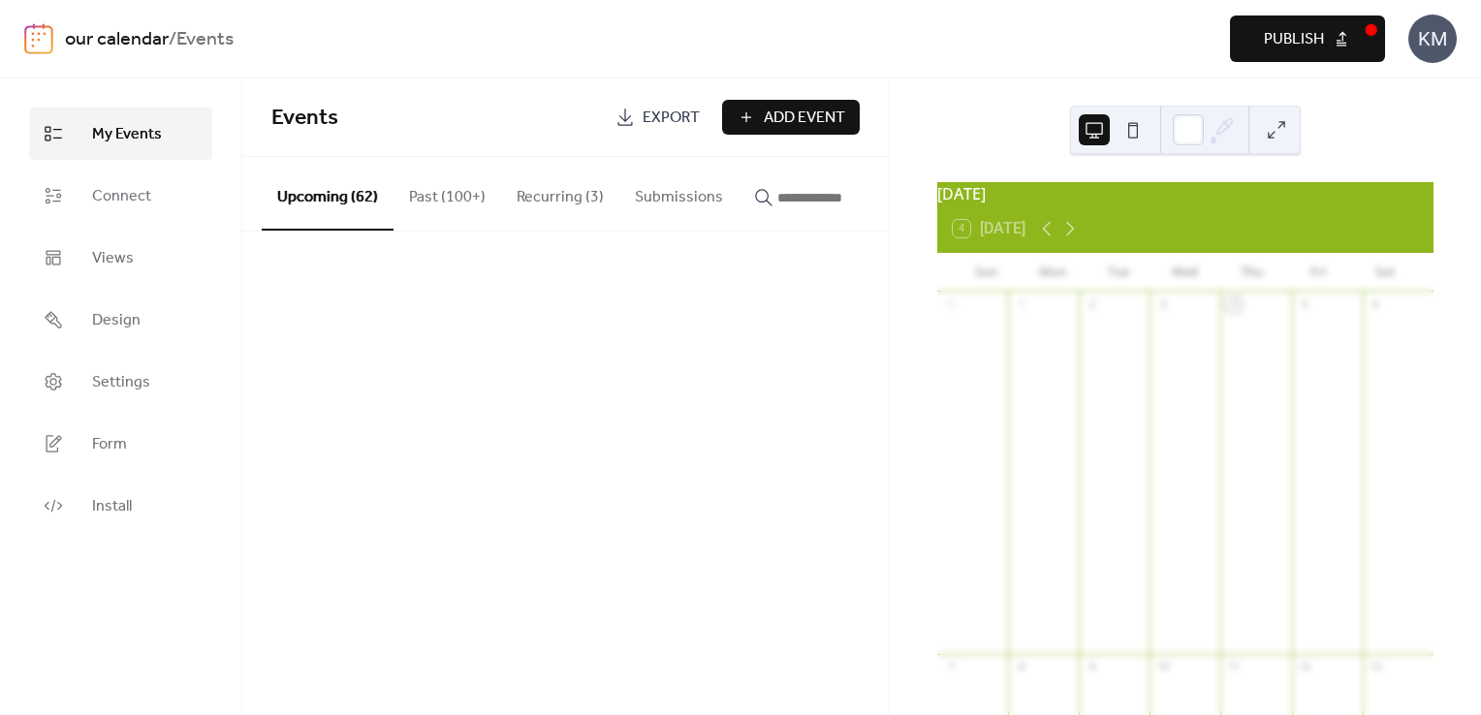
click at [1286, 39] on span "Publish" at bounding box center [1294, 39] width 60 height 23
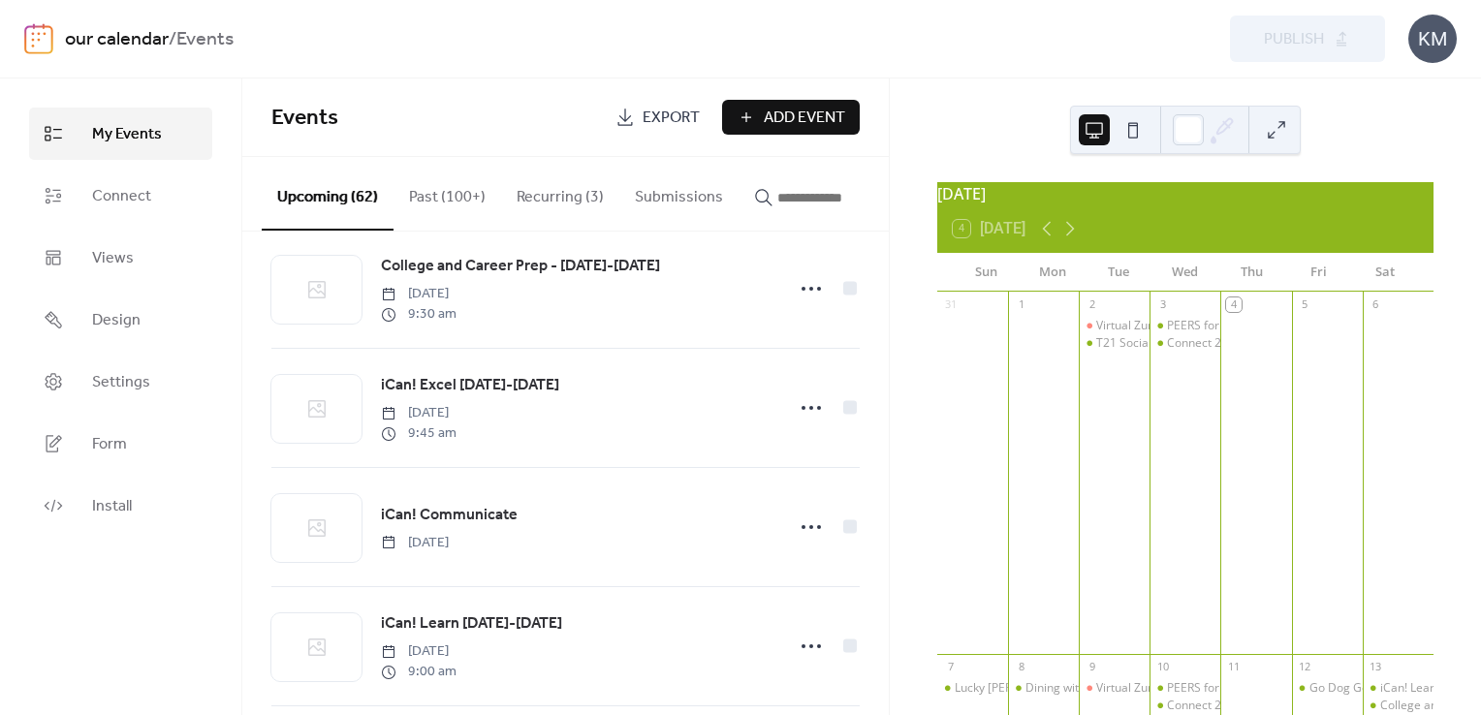
scroll to position [6126, 0]
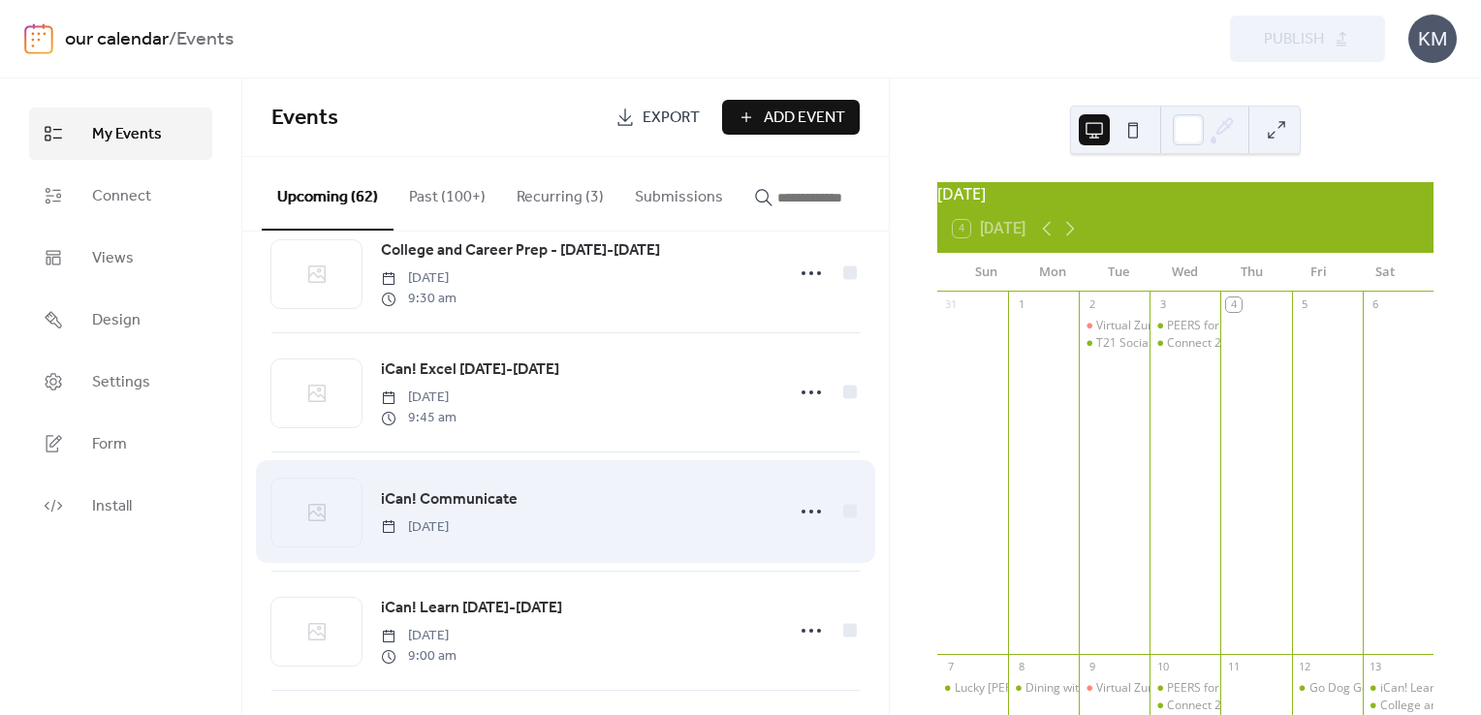
click at [484, 512] on span "iCan! Communicate" at bounding box center [449, 499] width 137 height 23
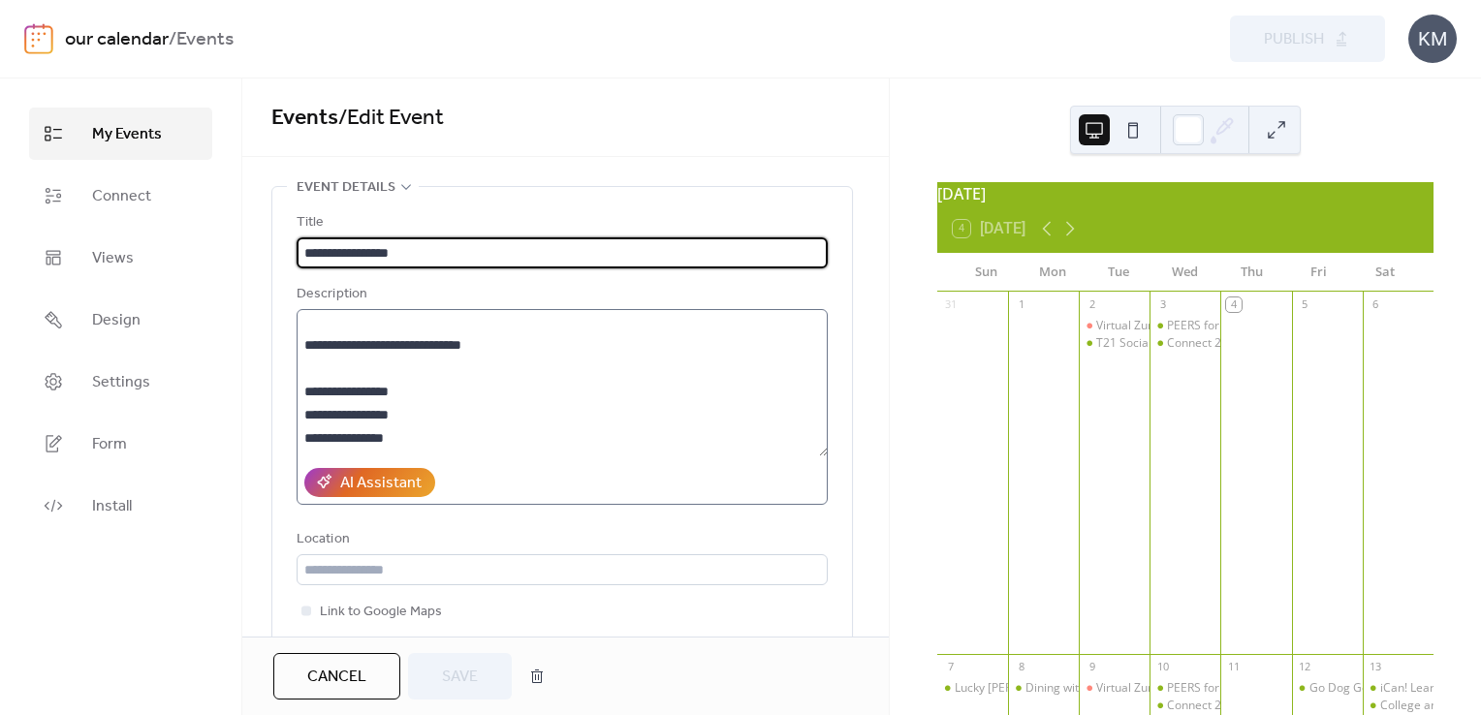
scroll to position [582, 0]
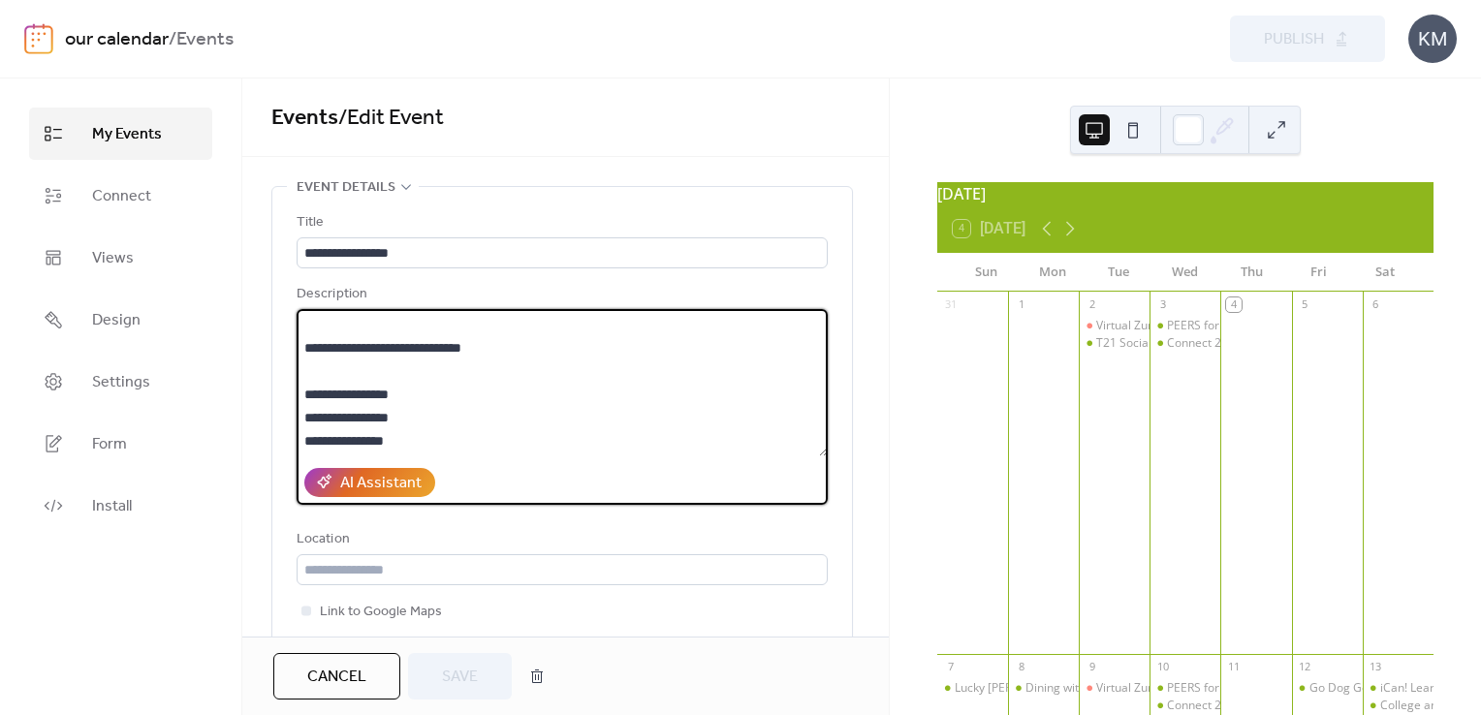
click at [673, 323] on textarea at bounding box center [562, 382] width 531 height 147
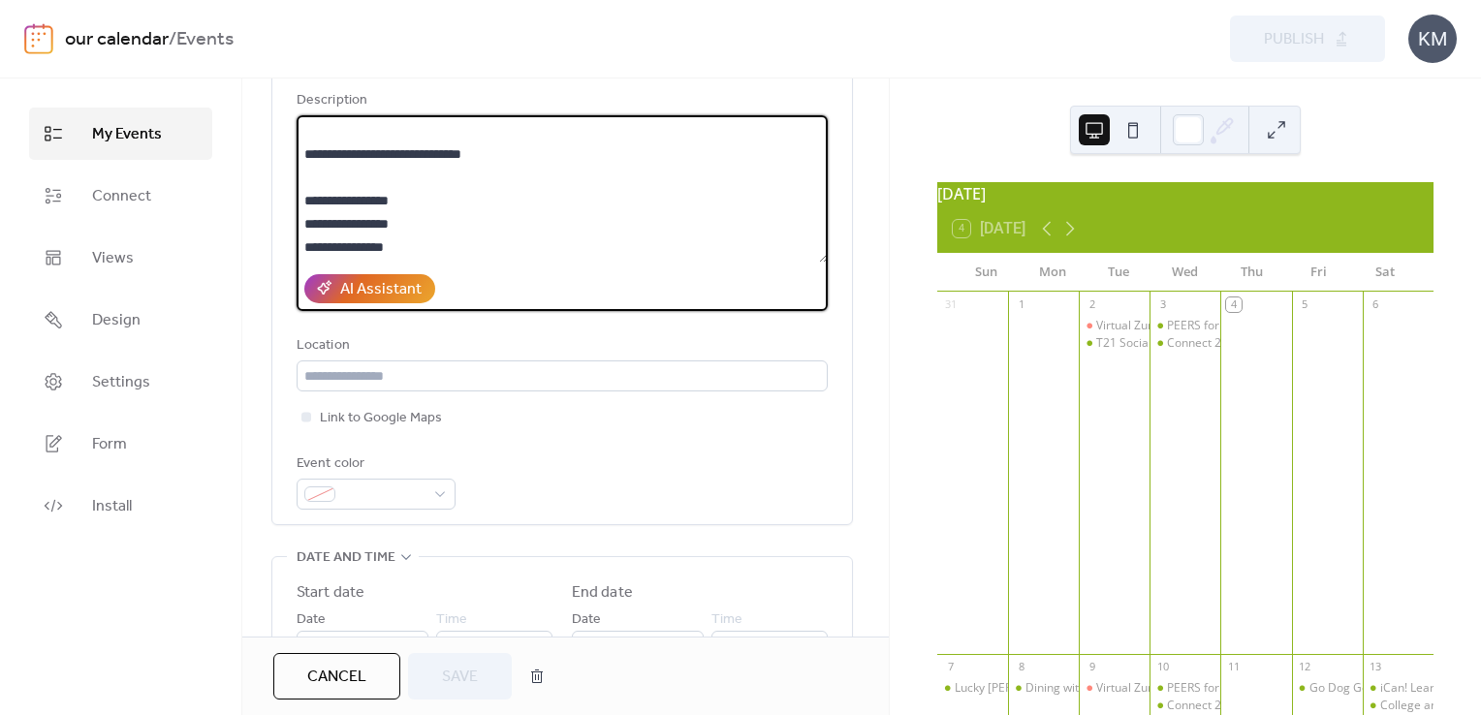
click at [308, 679] on span "Cancel" at bounding box center [336, 677] width 59 height 23
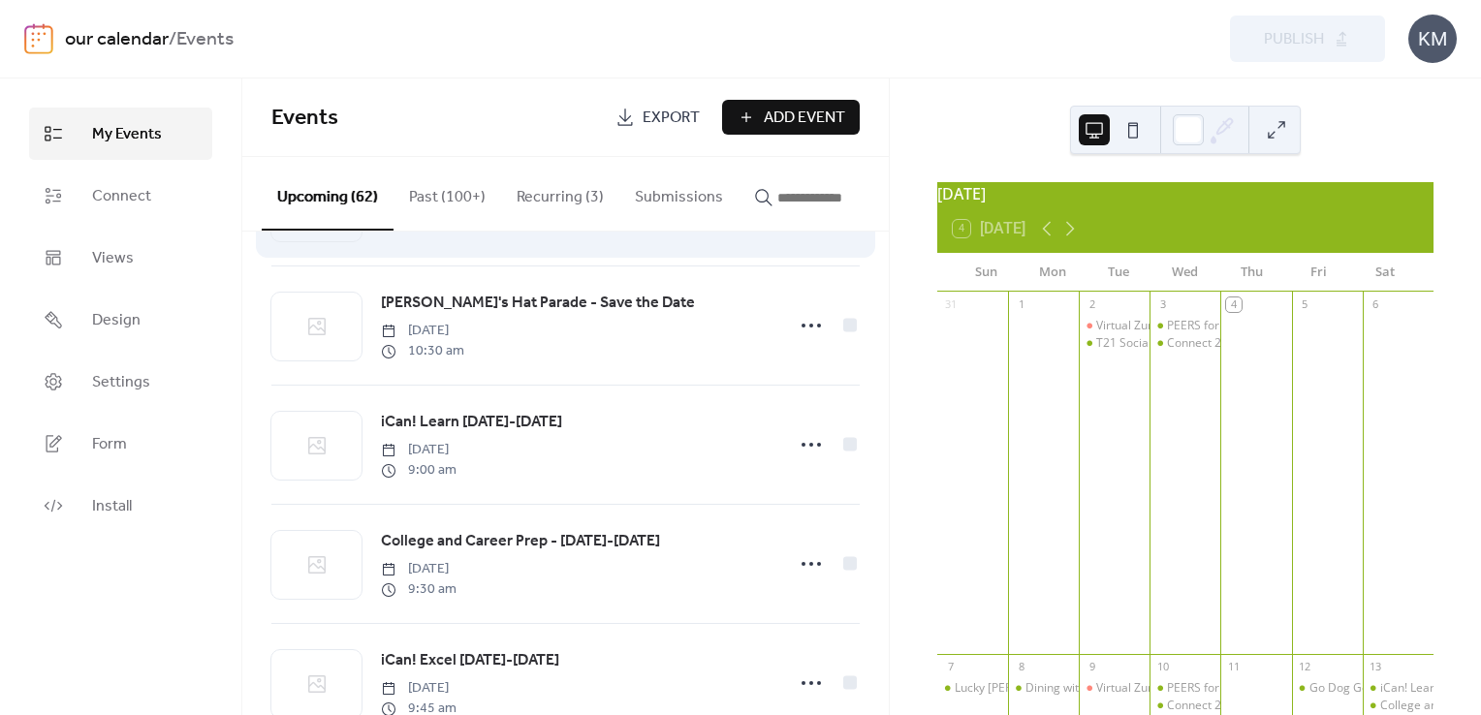
scroll to position [5642, 0]
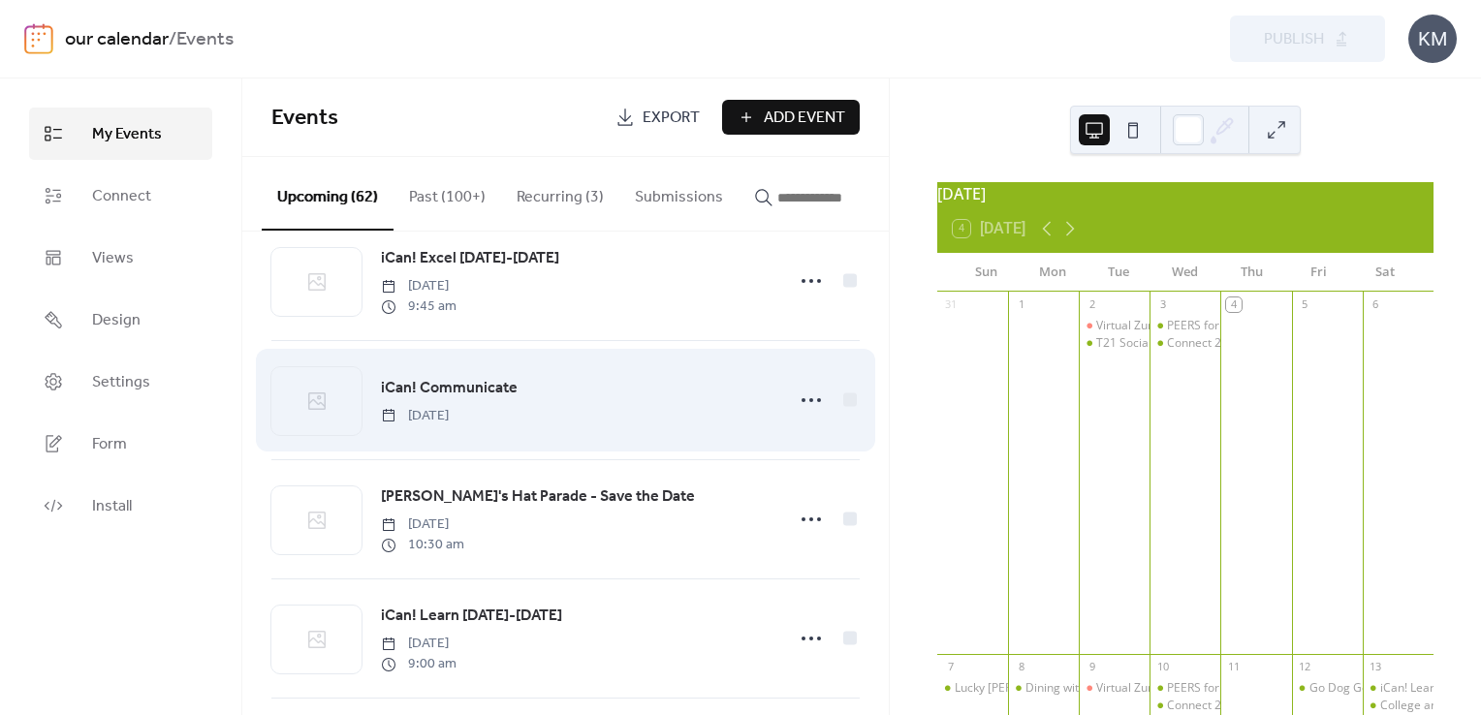
click at [457, 396] on span "iCan! Communicate" at bounding box center [449, 388] width 137 height 23
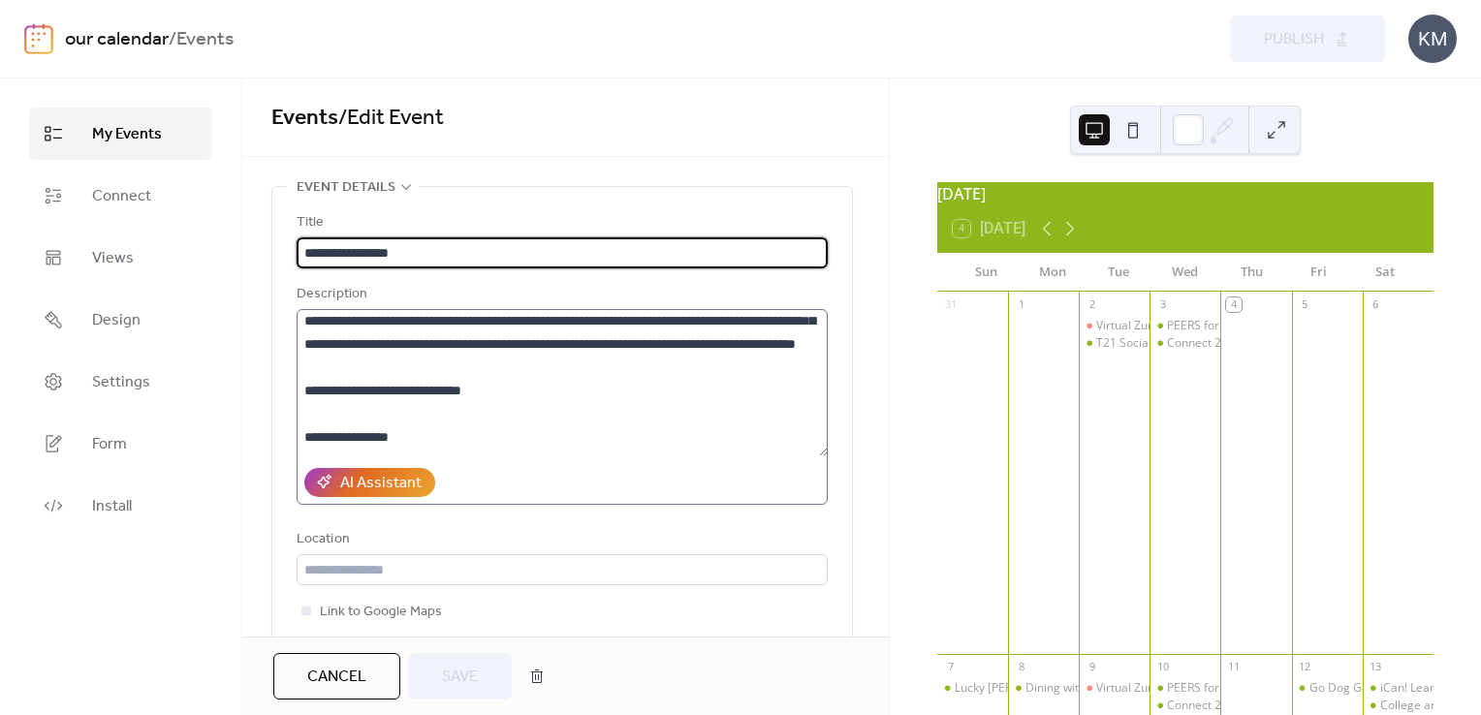
scroll to position [582, 0]
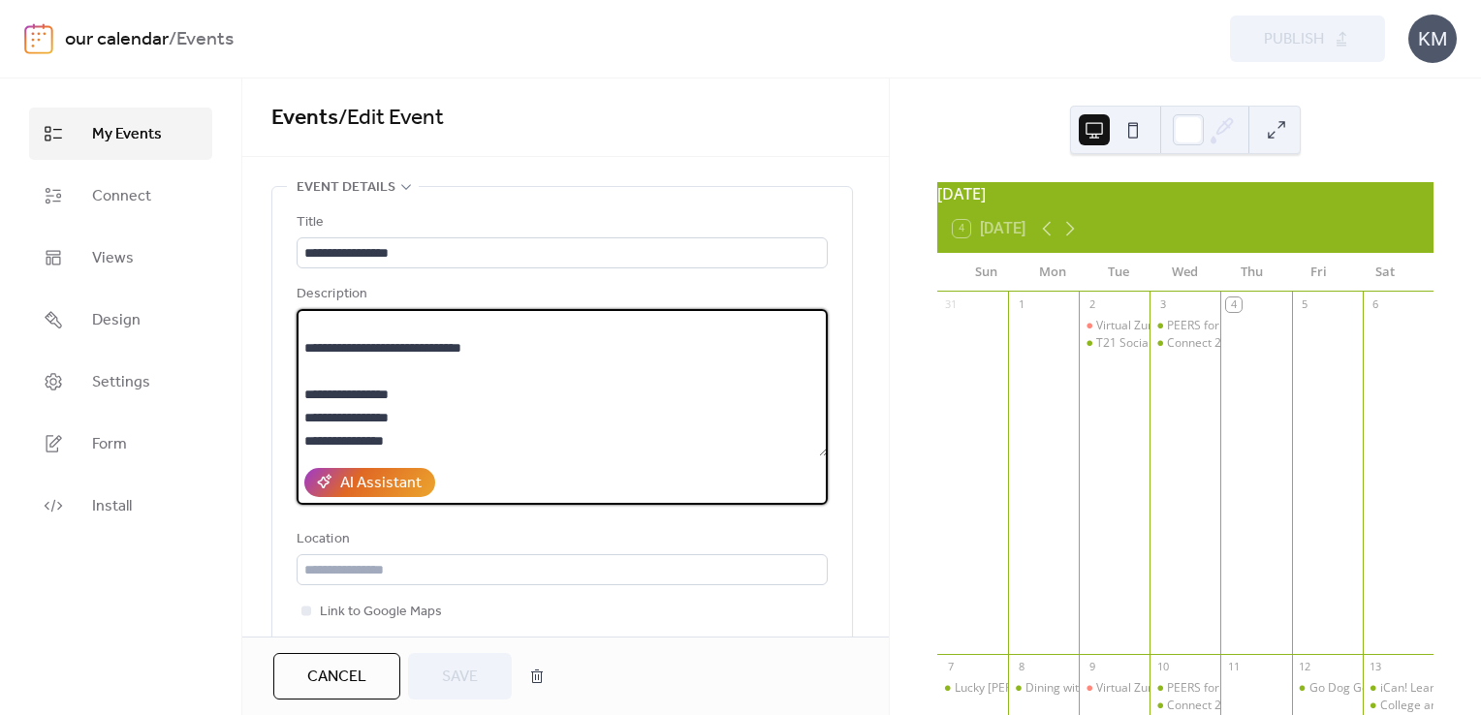
click at [666, 383] on textarea at bounding box center [562, 382] width 531 height 147
click at [658, 362] on textarea at bounding box center [562, 382] width 531 height 147
click at [637, 366] on textarea at bounding box center [562, 382] width 531 height 147
type textarea "**********"
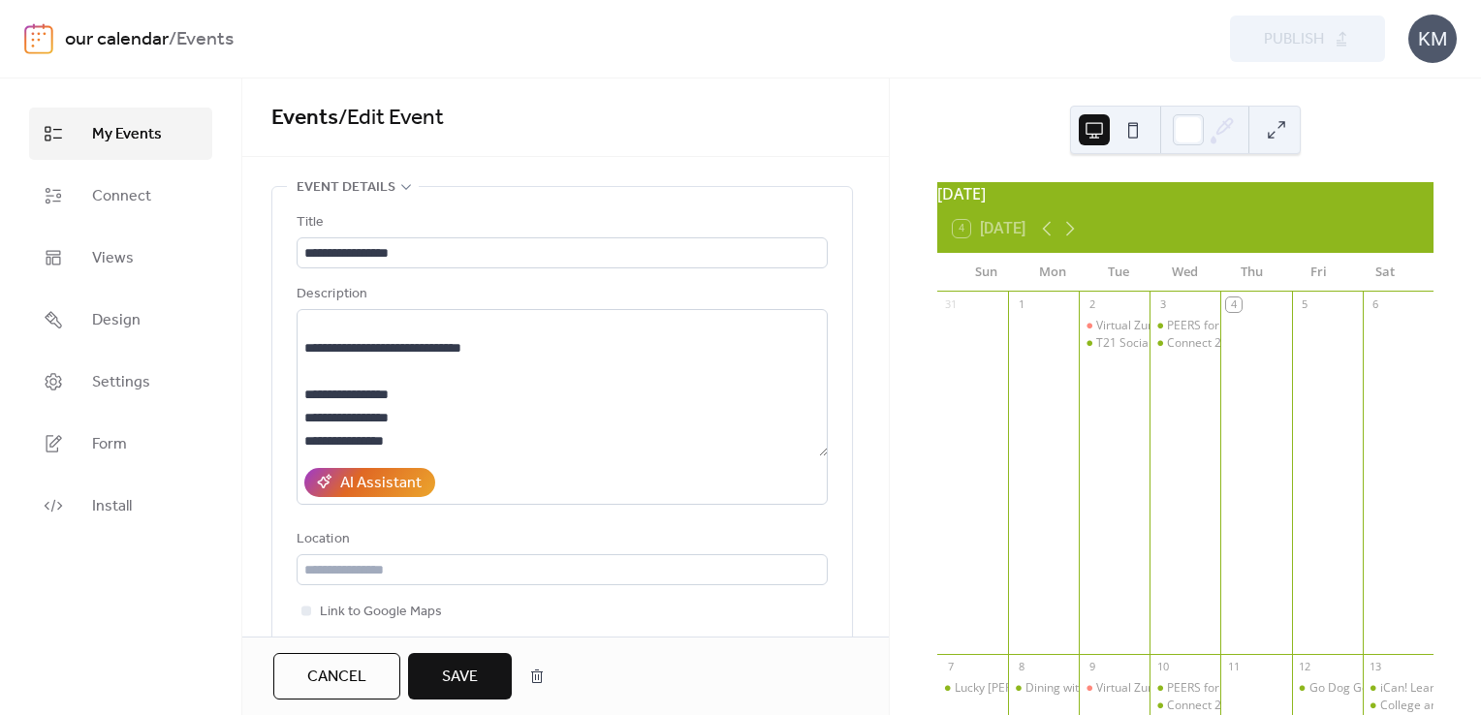
drag, startPoint x: 483, startPoint y: 677, endPoint x: 1054, endPoint y: 91, distance: 818.3
click at [483, 674] on button "Save" at bounding box center [460, 676] width 104 height 47
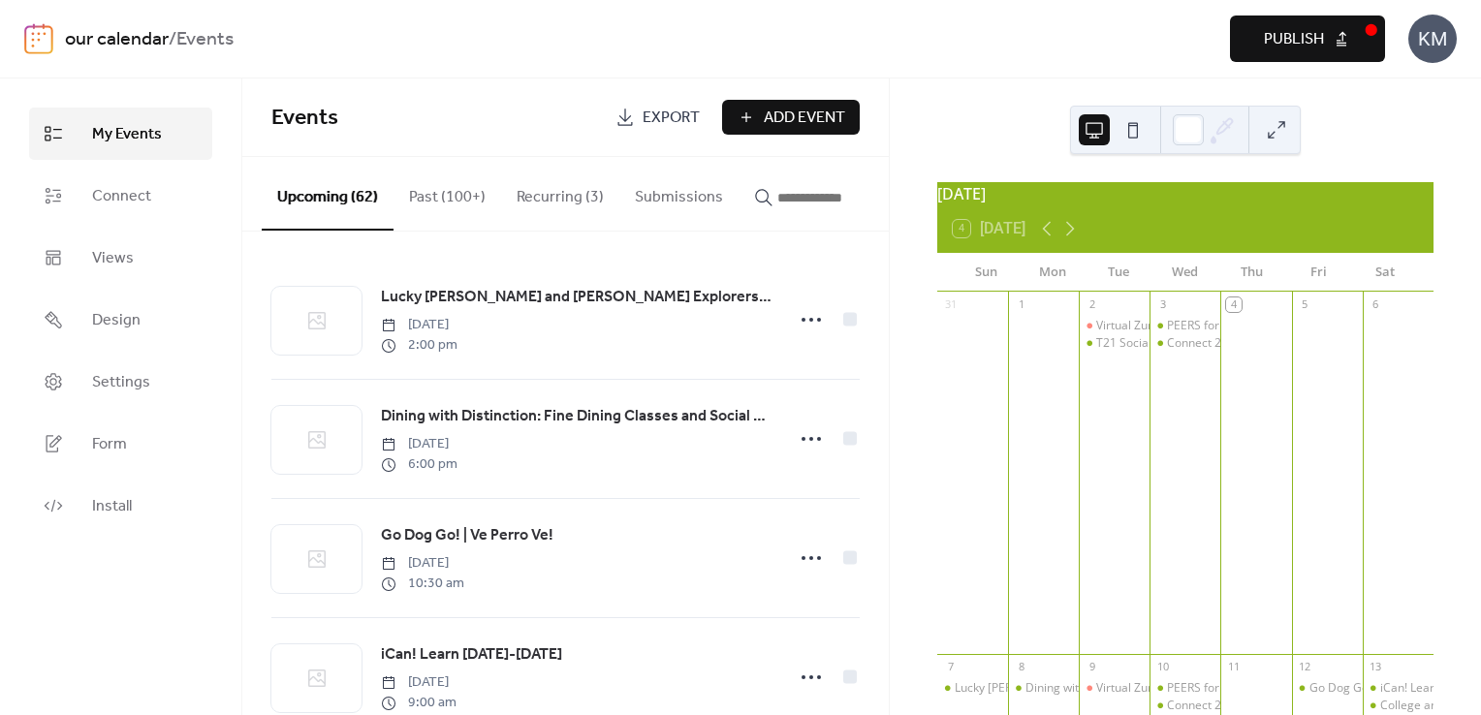
click at [1318, 45] on span "Publish" at bounding box center [1294, 39] width 60 height 23
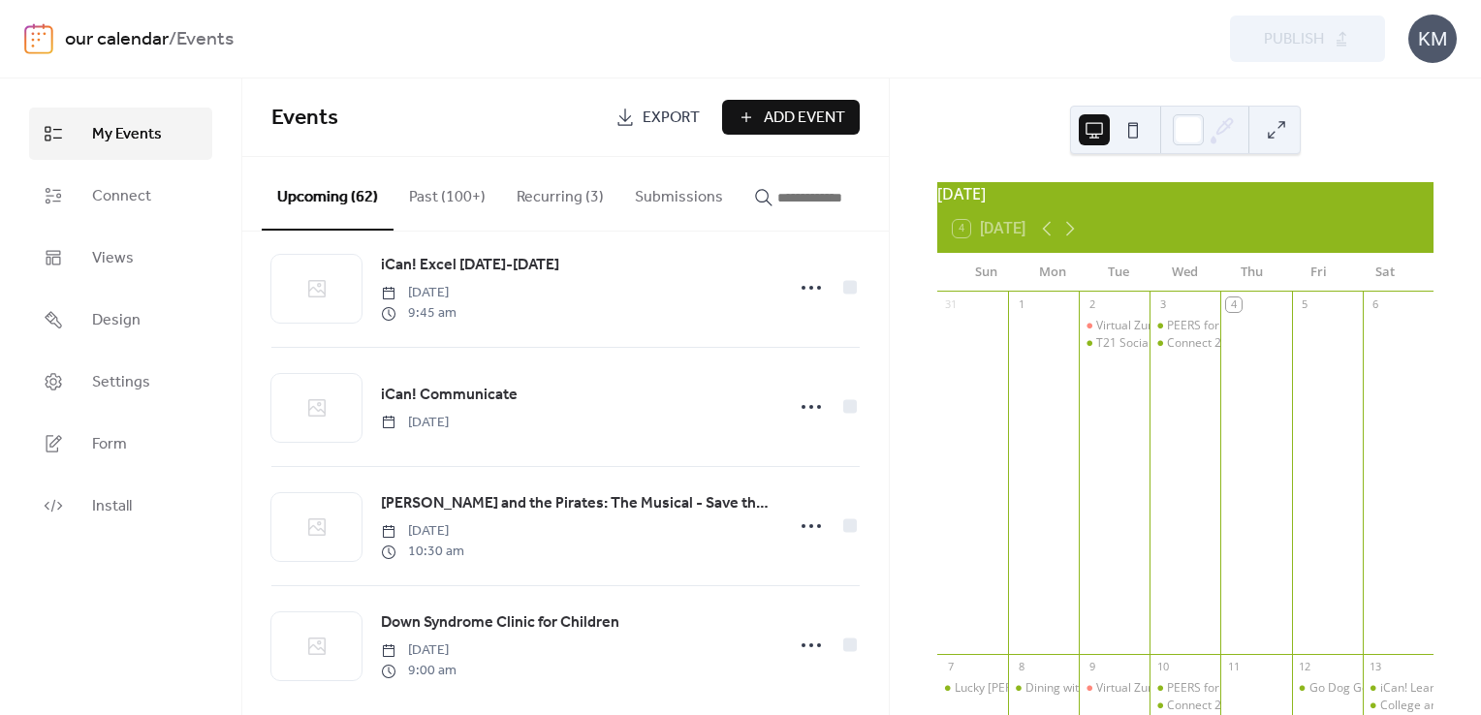
scroll to position [6738, 0]
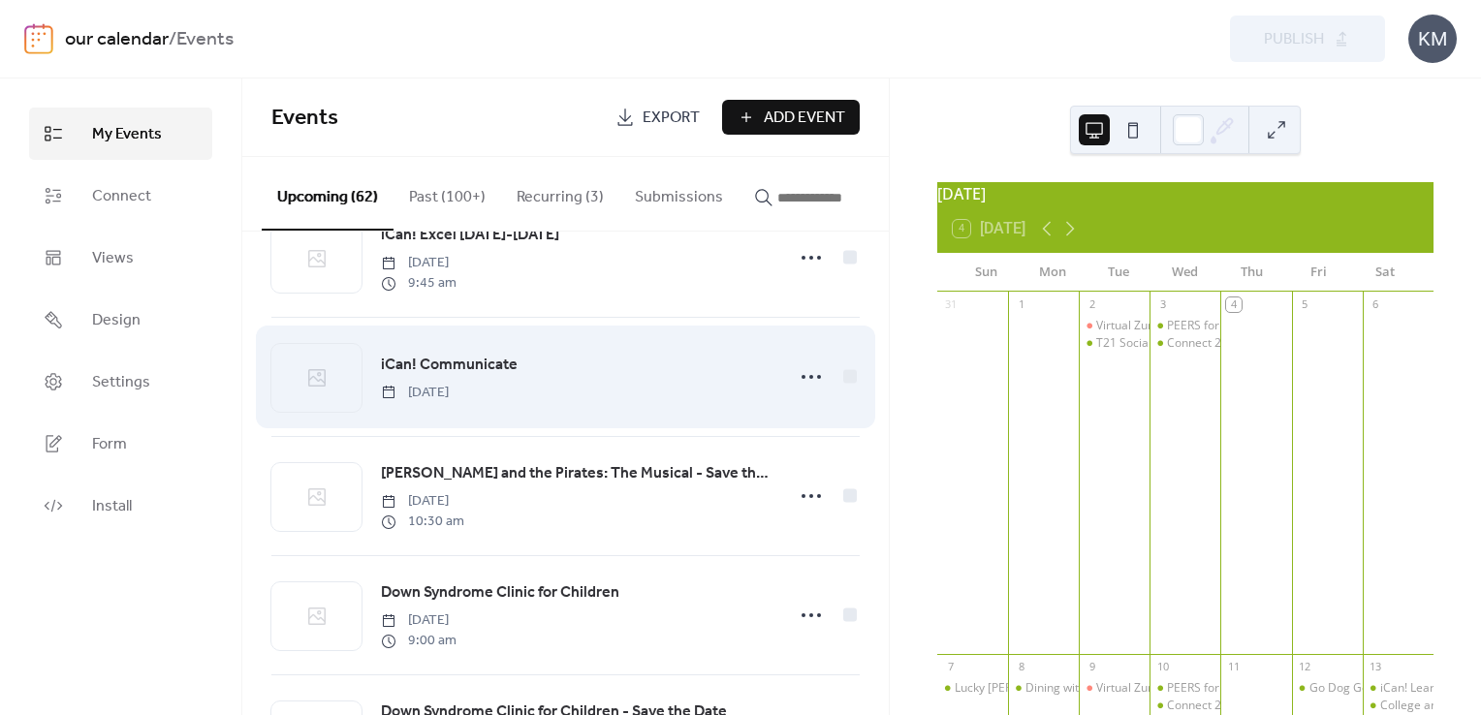
click at [441, 368] on span "iCan! Communicate" at bounding box center [449, 365] width 137 height 23
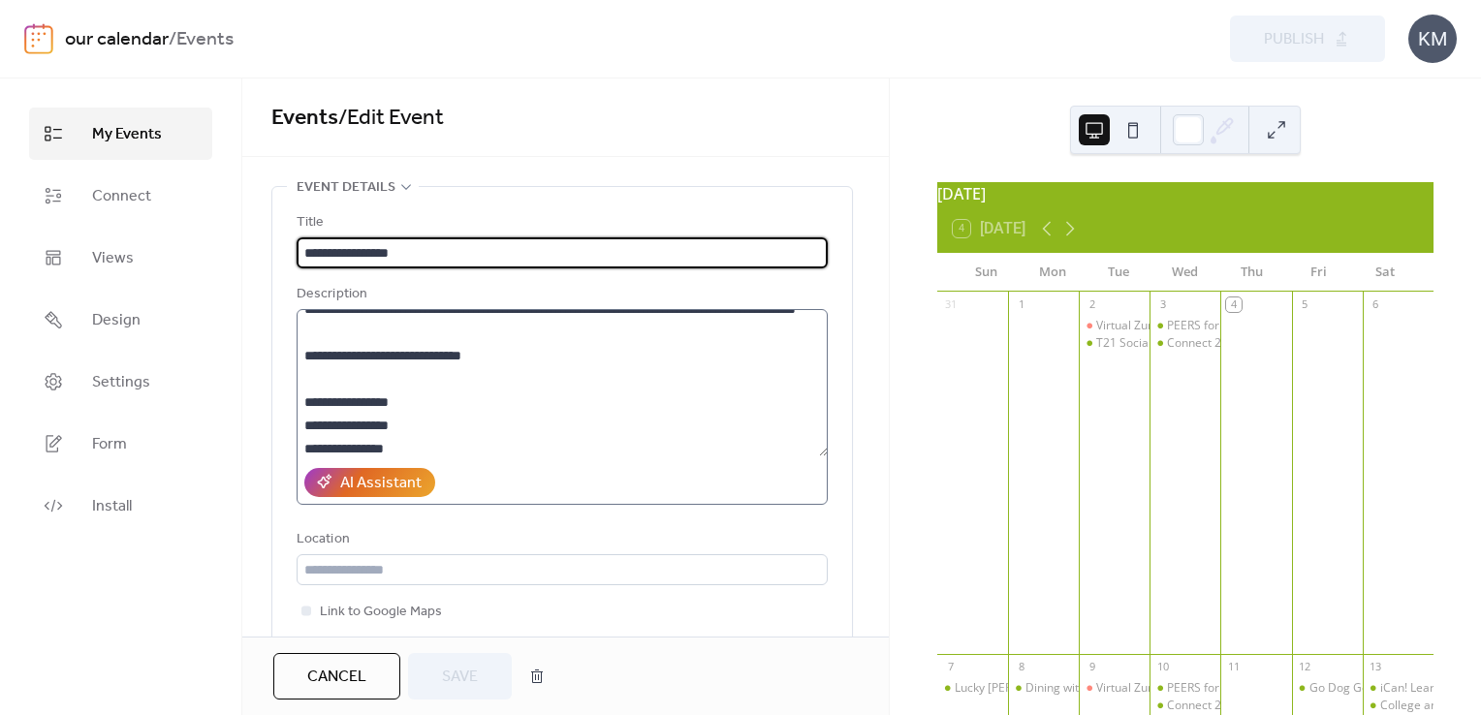
scroll to position [582, 0]
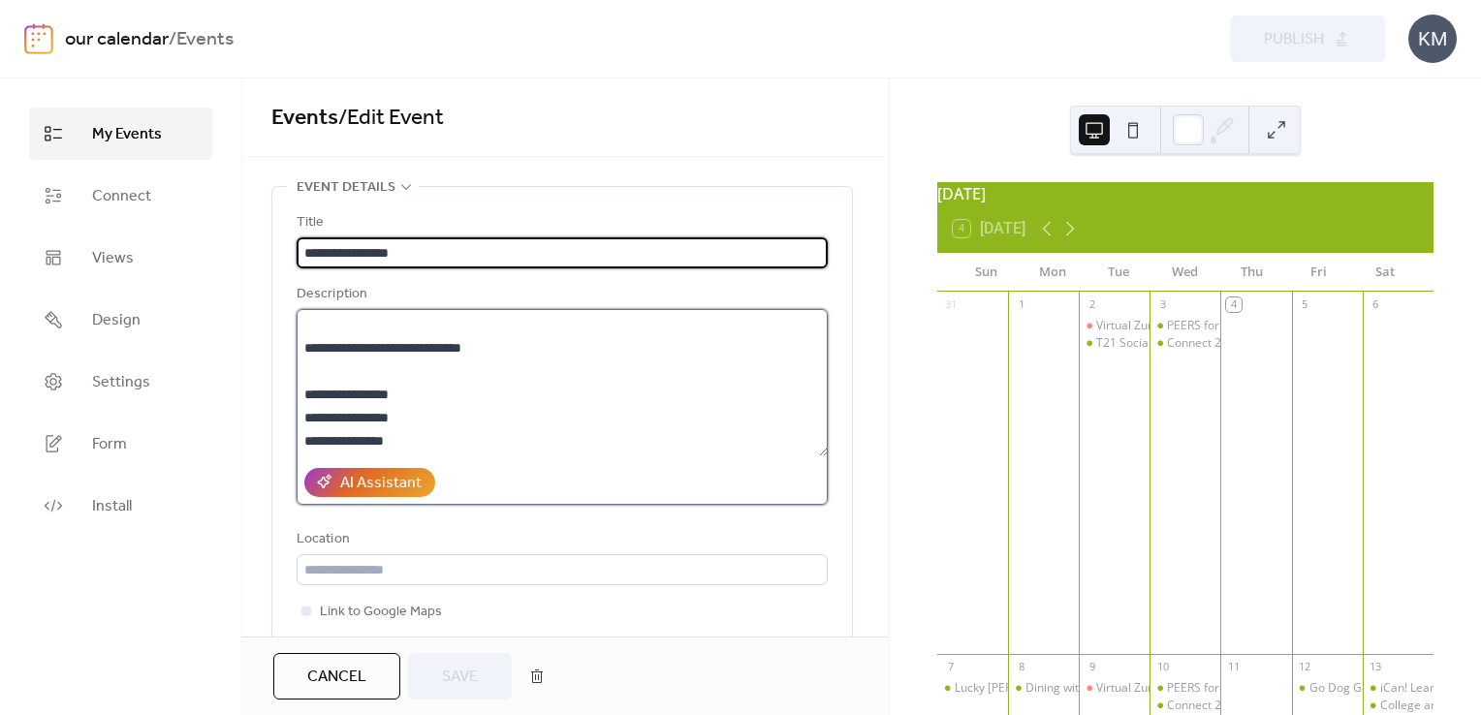
click at [671, 375] on textarea at bounding box center [562, 382] width 531 height 147
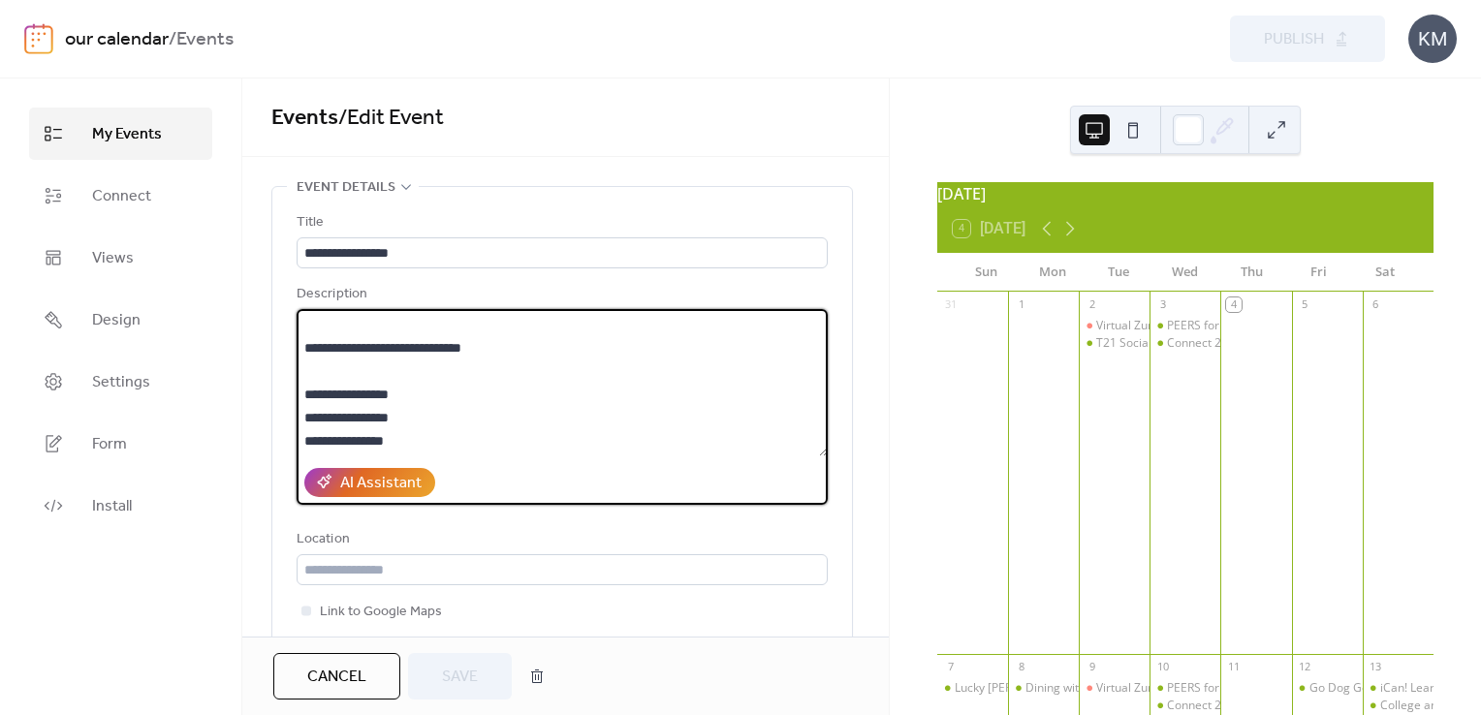
click at [656, 375] on textarea at bounding box center [562, 382] width 531 height 147
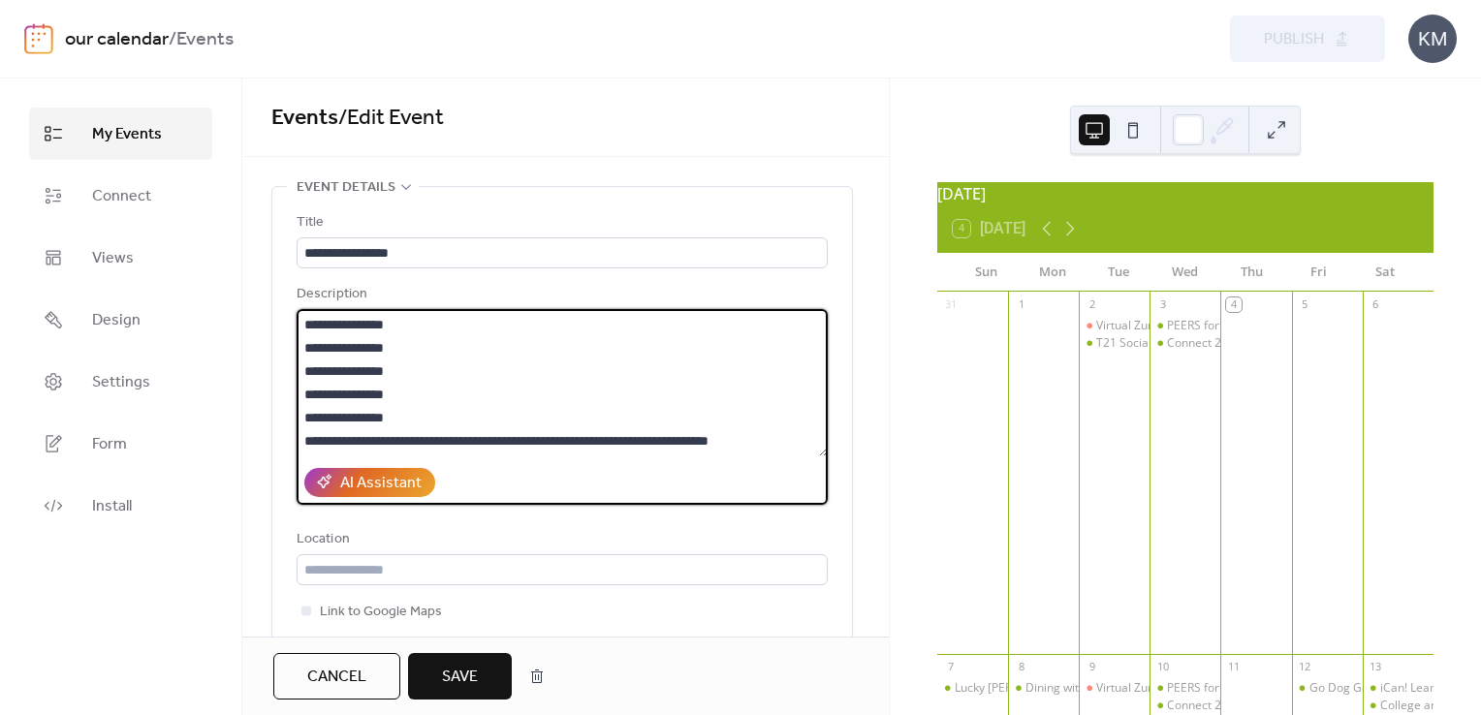
scroll to position [791, 0]
type textarea "**********"
click at [471, 676] on span "Save" at bounding box center [460, 677] width 36 height 23
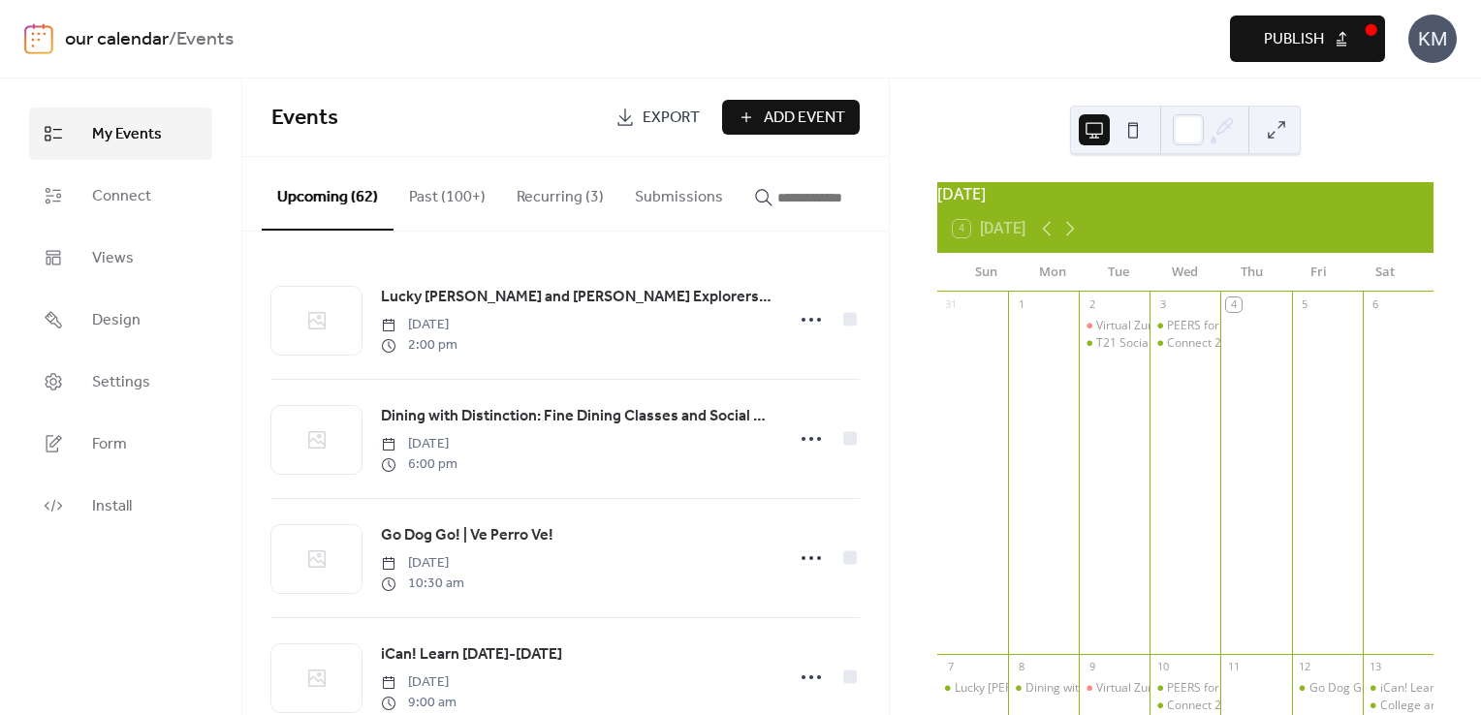
click at [1322, 42] on span "Publish" at bounding box center [1294, 39] width 60 height 23
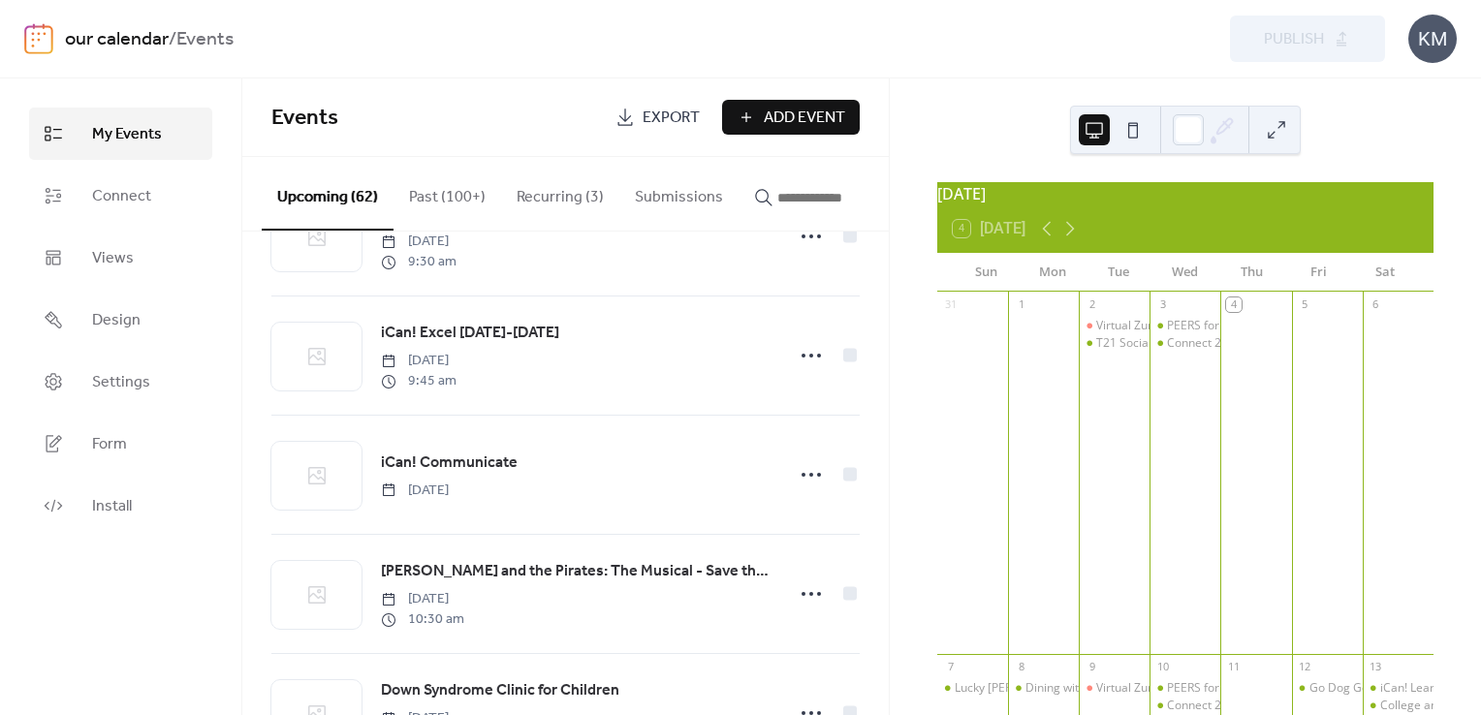
scroll to position [6686, 0]
